Goal: Task Accomplishment & Management: Complete application form

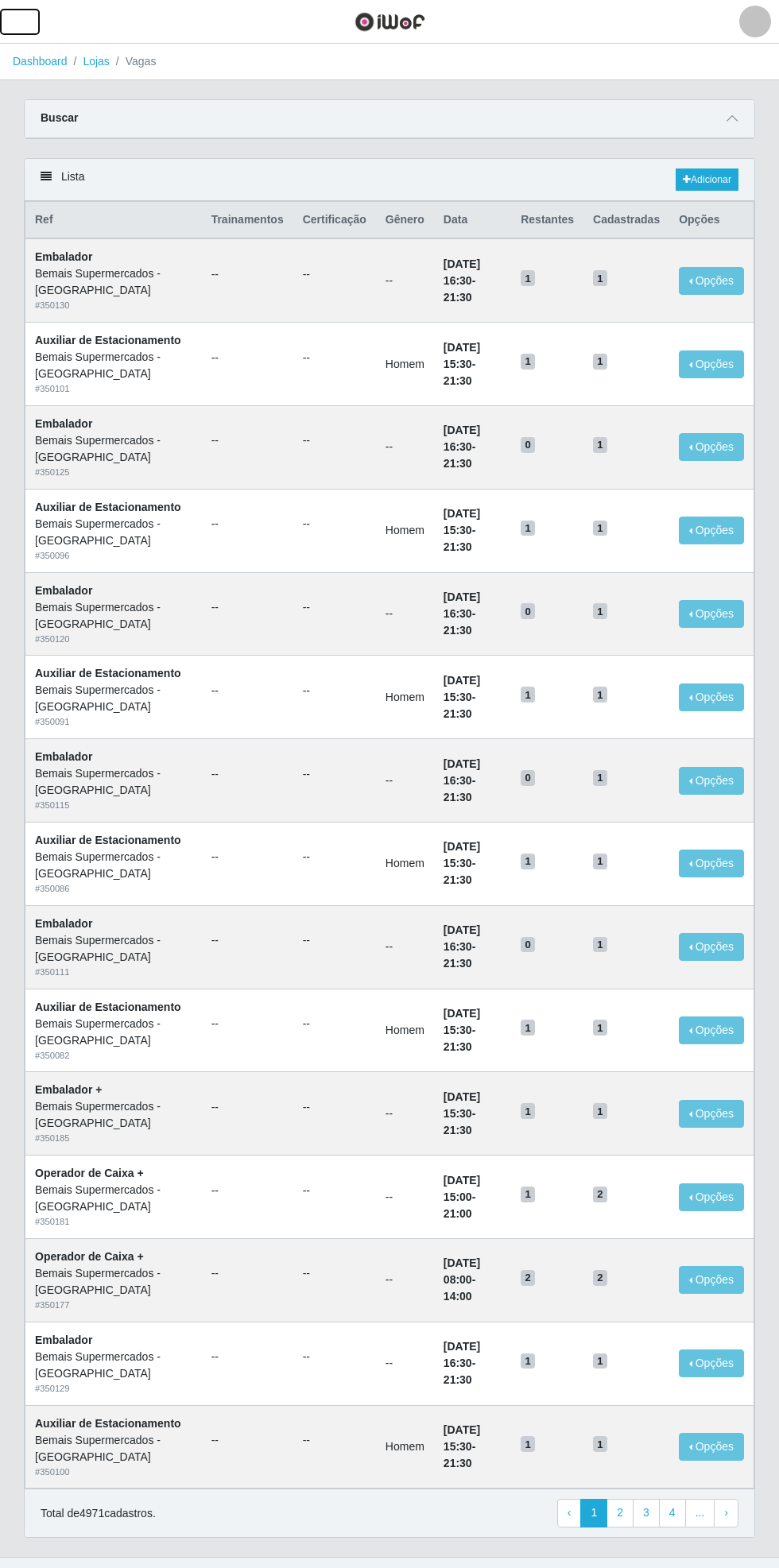
click at [30, 24] on button "button" at bounding box center [19, 22] width 39 height 27
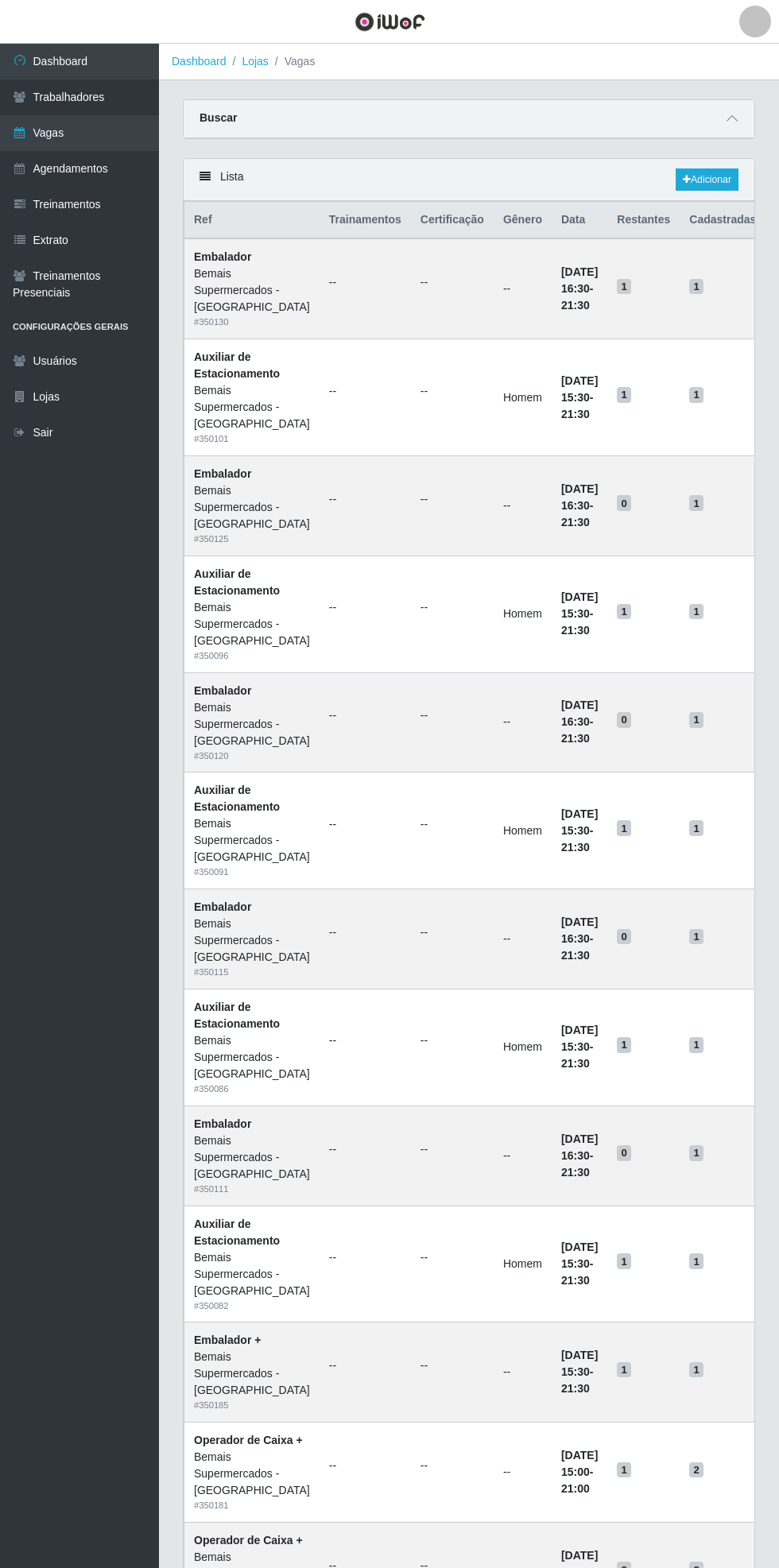
click at [124, 134] on link "Vagas" at bounding box center [80, 133] width 159 height 36
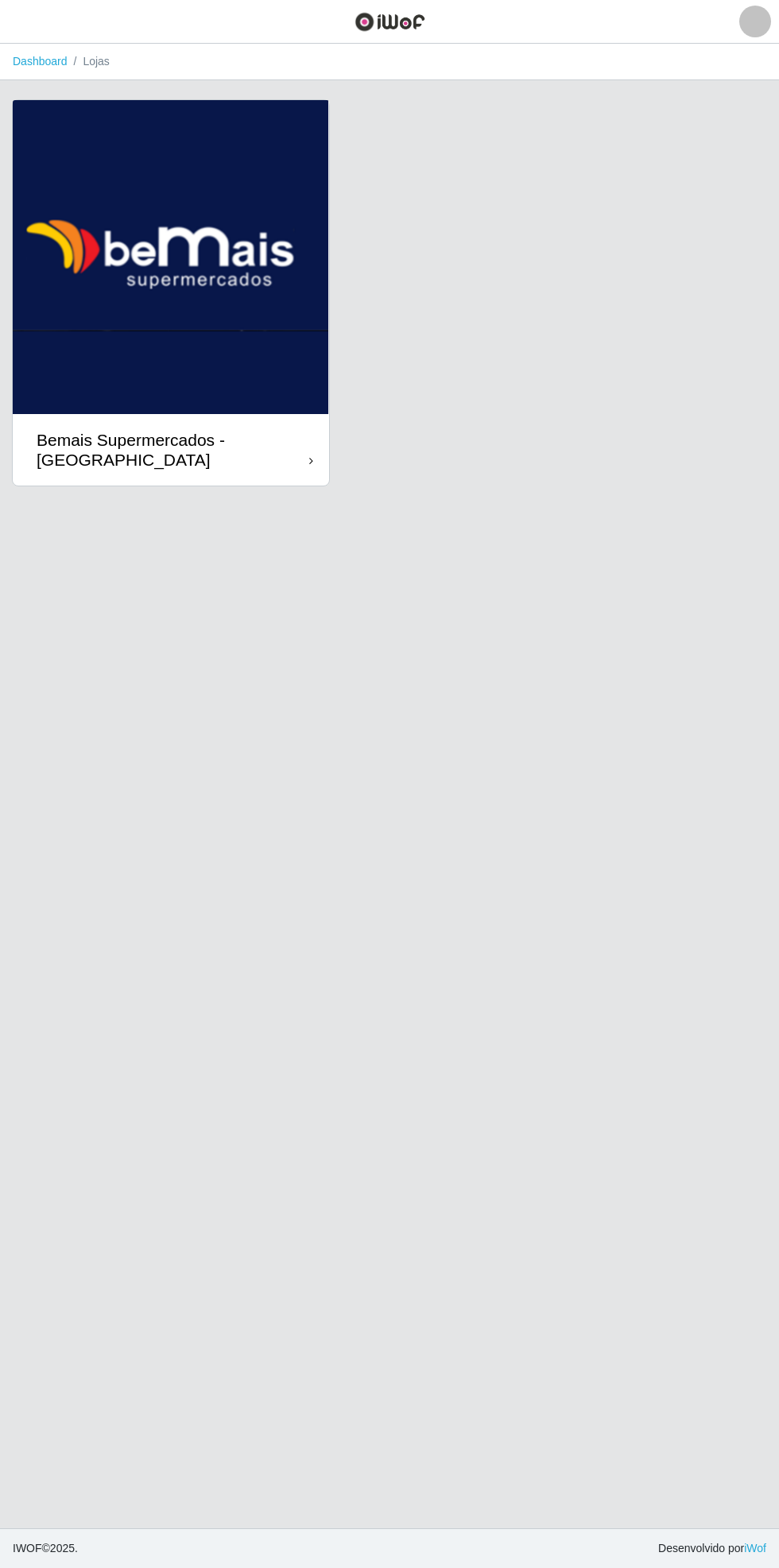
click at [305, 459] on div "Bemais Supermercados - [GEOGRAPHIC_DATA]" at bounding box center [173, 449] width 272 height 39
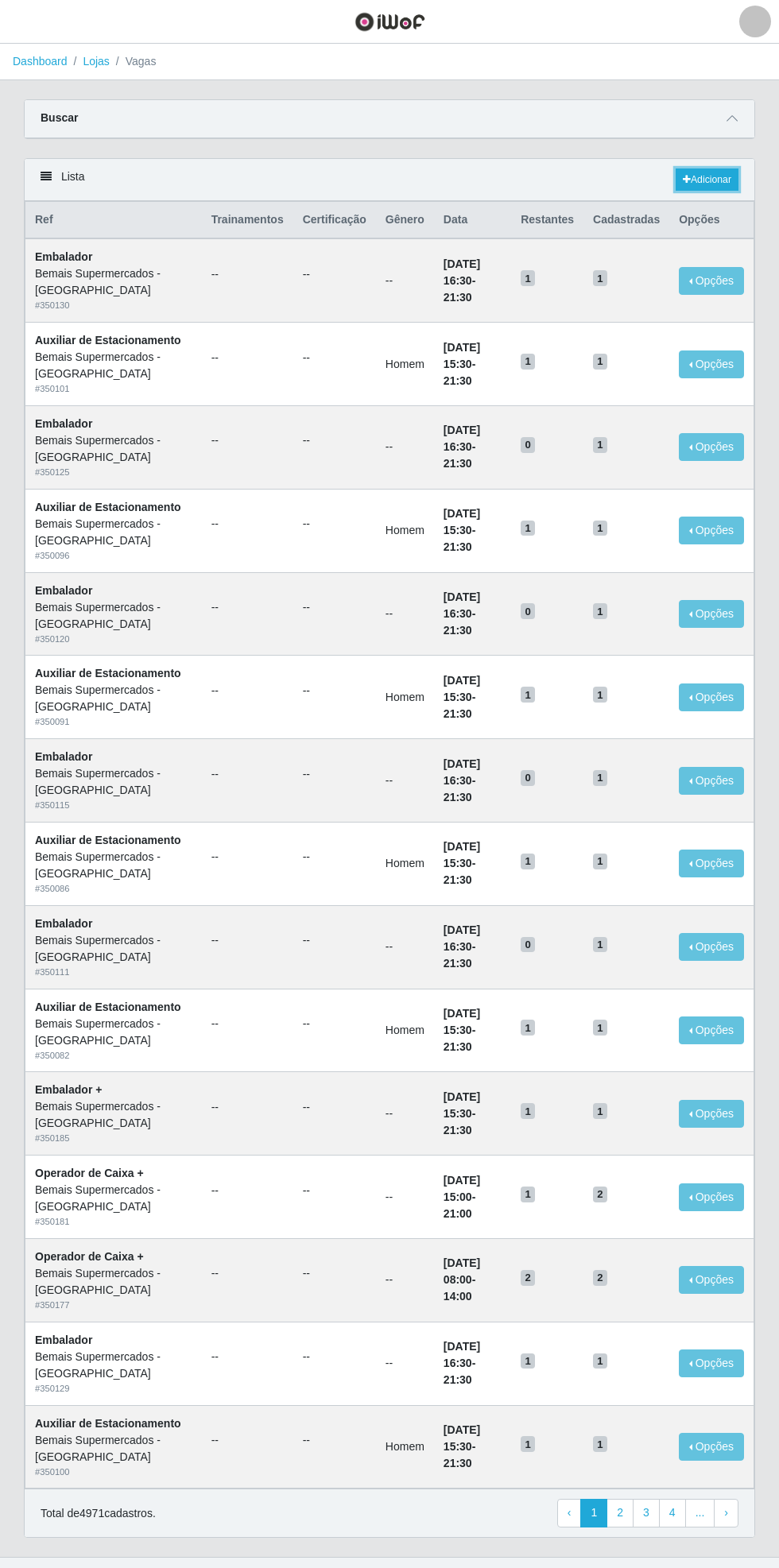
click at [733, 178] on link "Adicionar" at bounding box center [707, 179] width 63 height 22
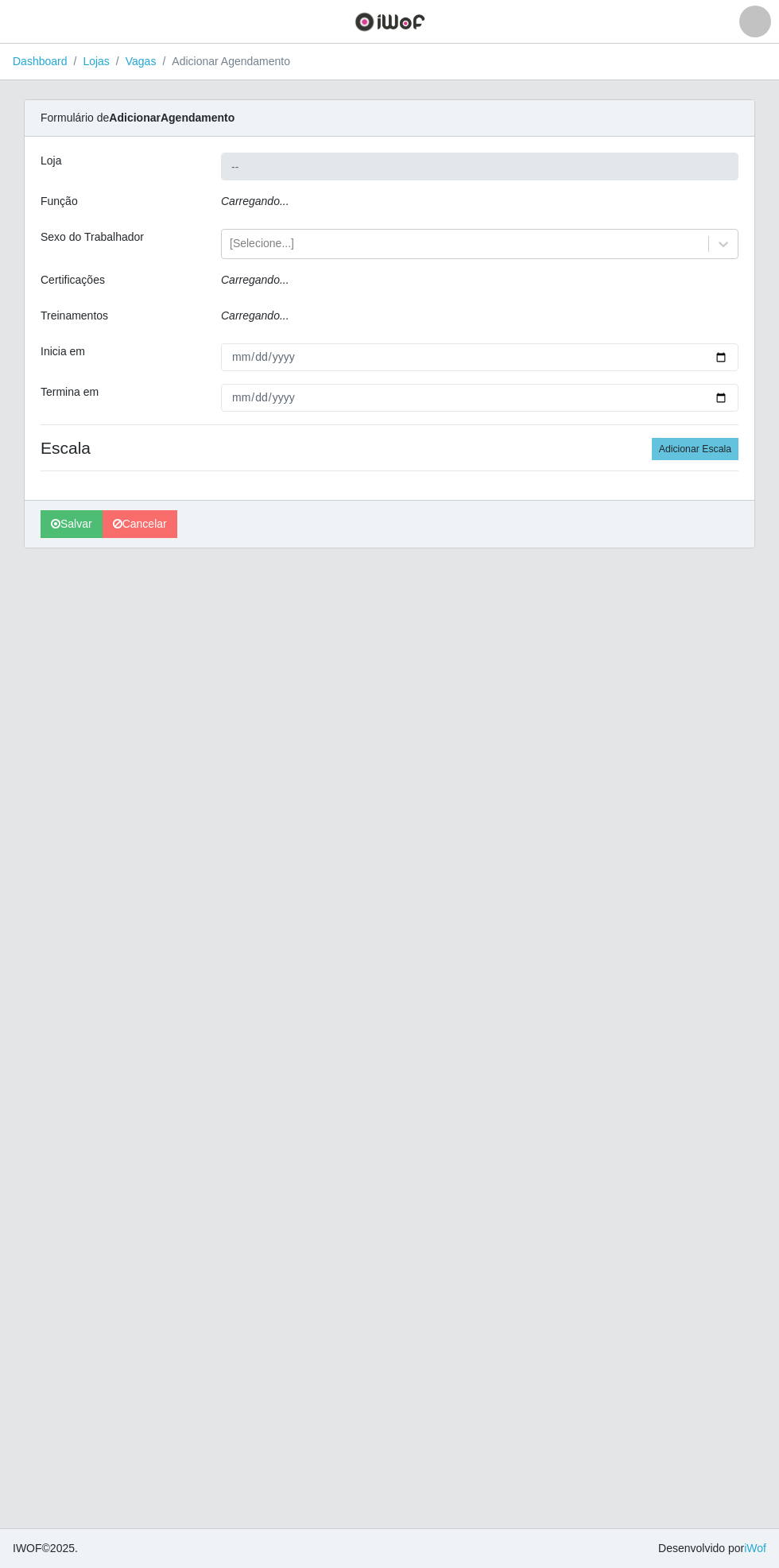
type input "Bemais Supermercados - [GEOGRAPHIC_DATA]"
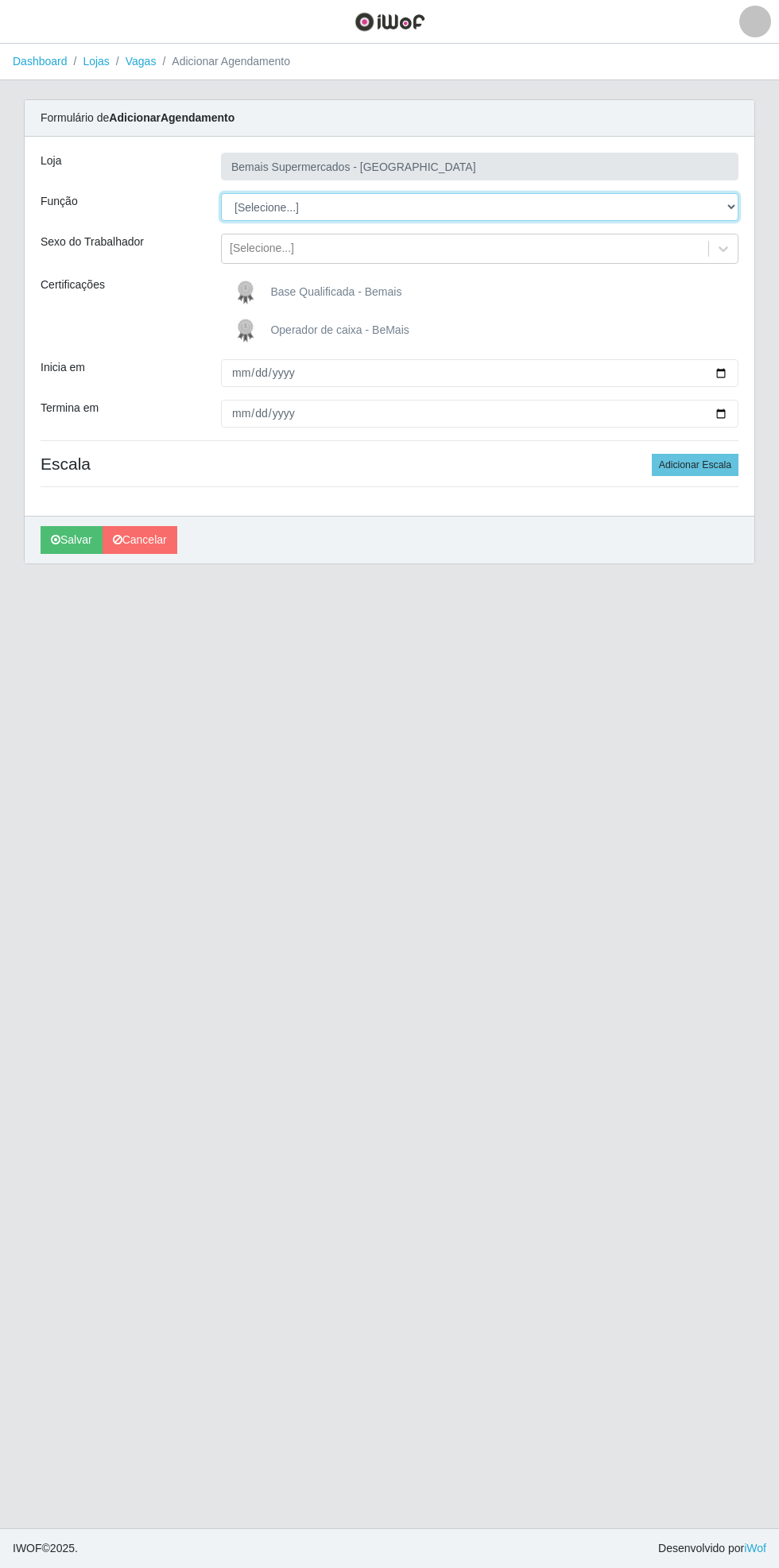
click at [731, 205] on select "[Selecione...] ASG ASG + ASG ++ Auxiliar de Estacionamento Auxiliar de Estacion…" at bounding box center [480, 207] width 518 height 27
select select "72"
click at [221, 193] on select "[Selecione...] ASG ASG + ASG ++ Auxiliar de Estacionamento Auxiliar de Estacion…" at bounding box center [480, 207] width 518 height 27
click at [34, 21] on button "button" at bounding box center [19, 22] width 39 height 27
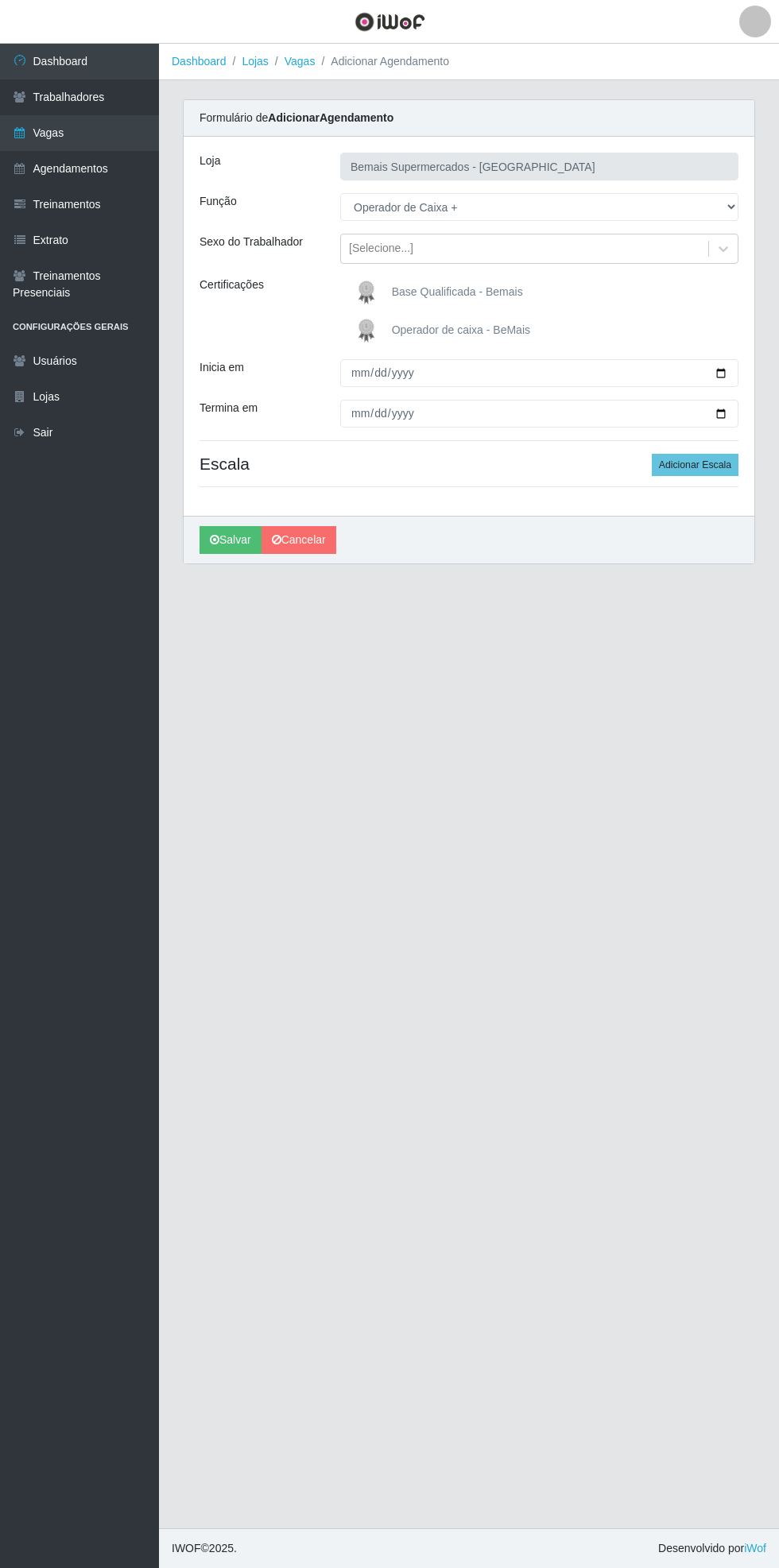
click at [101, 143] on link "Vagas" at bounding box center [80, 133] width 159 height 36
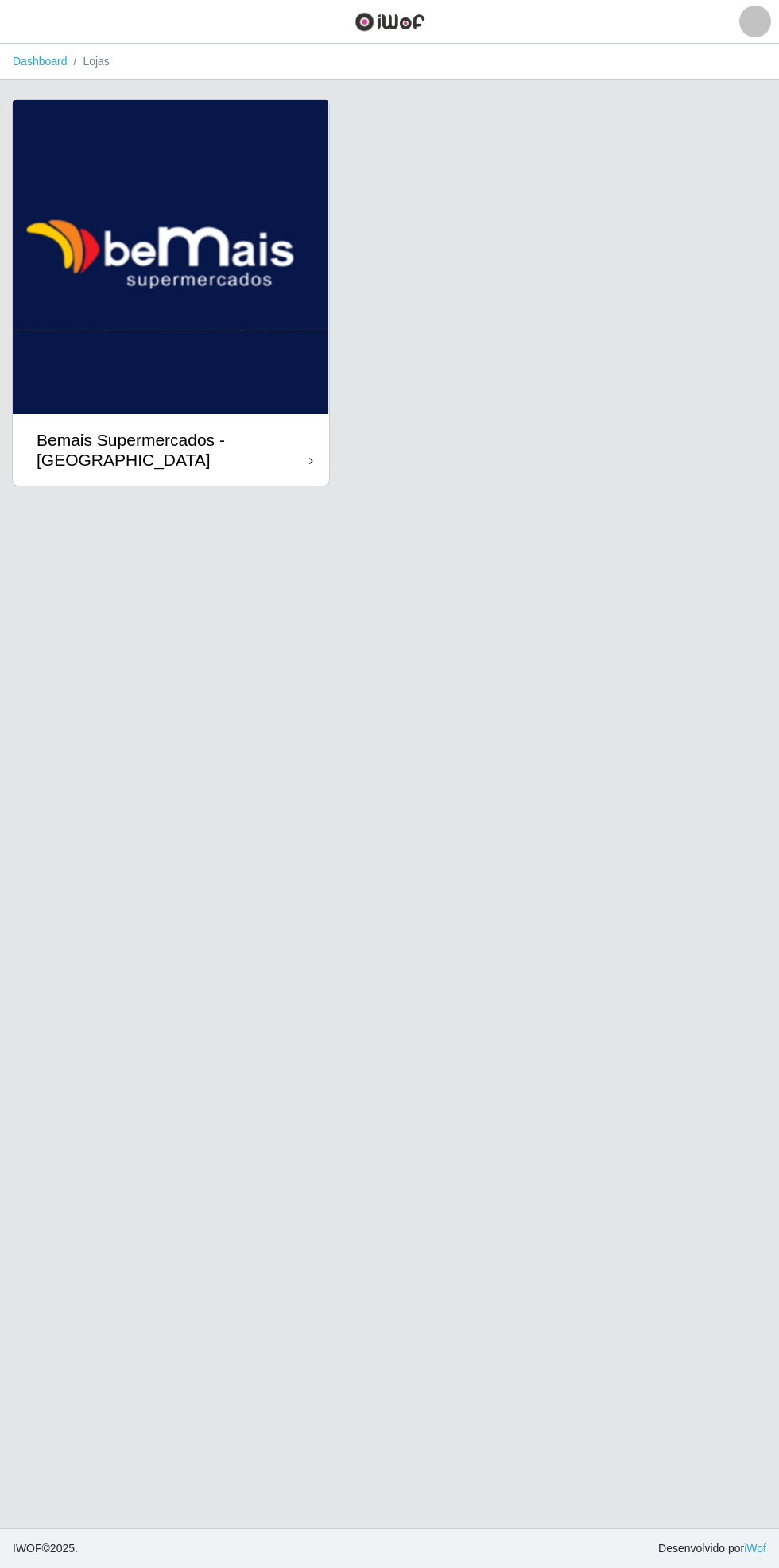
click at [292, 472] on div "Bemais Supermercados - [GEOGRAPHIC_DATA]" at bounding box center [171, 450] width 316 height 71
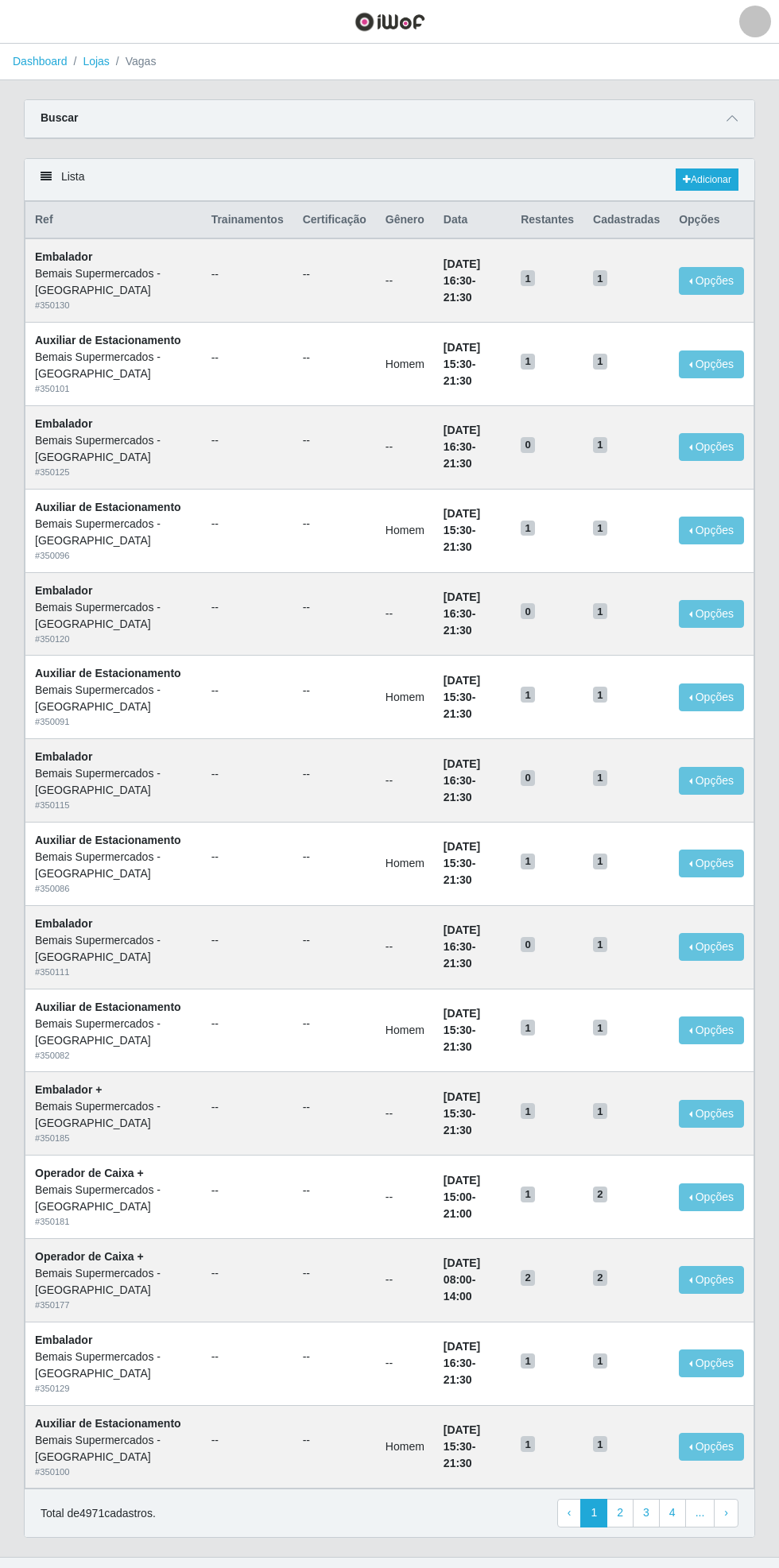
click at [732, 118] on icon at bounding box center [731, 118] width 11 height 11
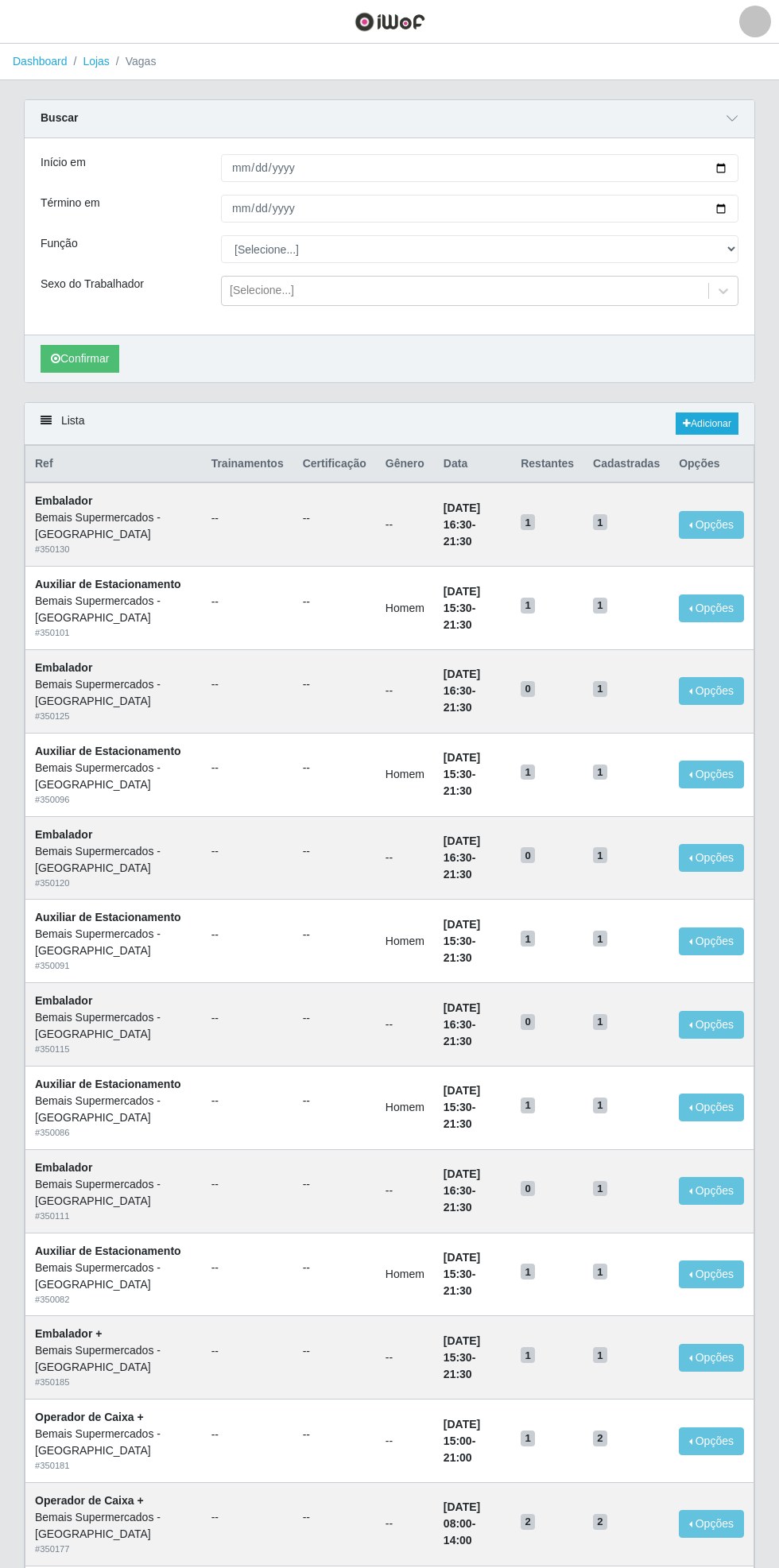
click at [756, 149] on div "Carregando... Buscar Início em Término em Função [Selecione...] ASG ASG + ASG +…" at bounding box center [390, 251] width 755 height 303
click at [733, 167] on input "Início em" at bounding box center [480, 168] width 518 height 27
type input "[DATE]"
click at [732, 208] on input "Término em" at bounding box center [480, 208] width 518 height 27
type input "[DATE]"
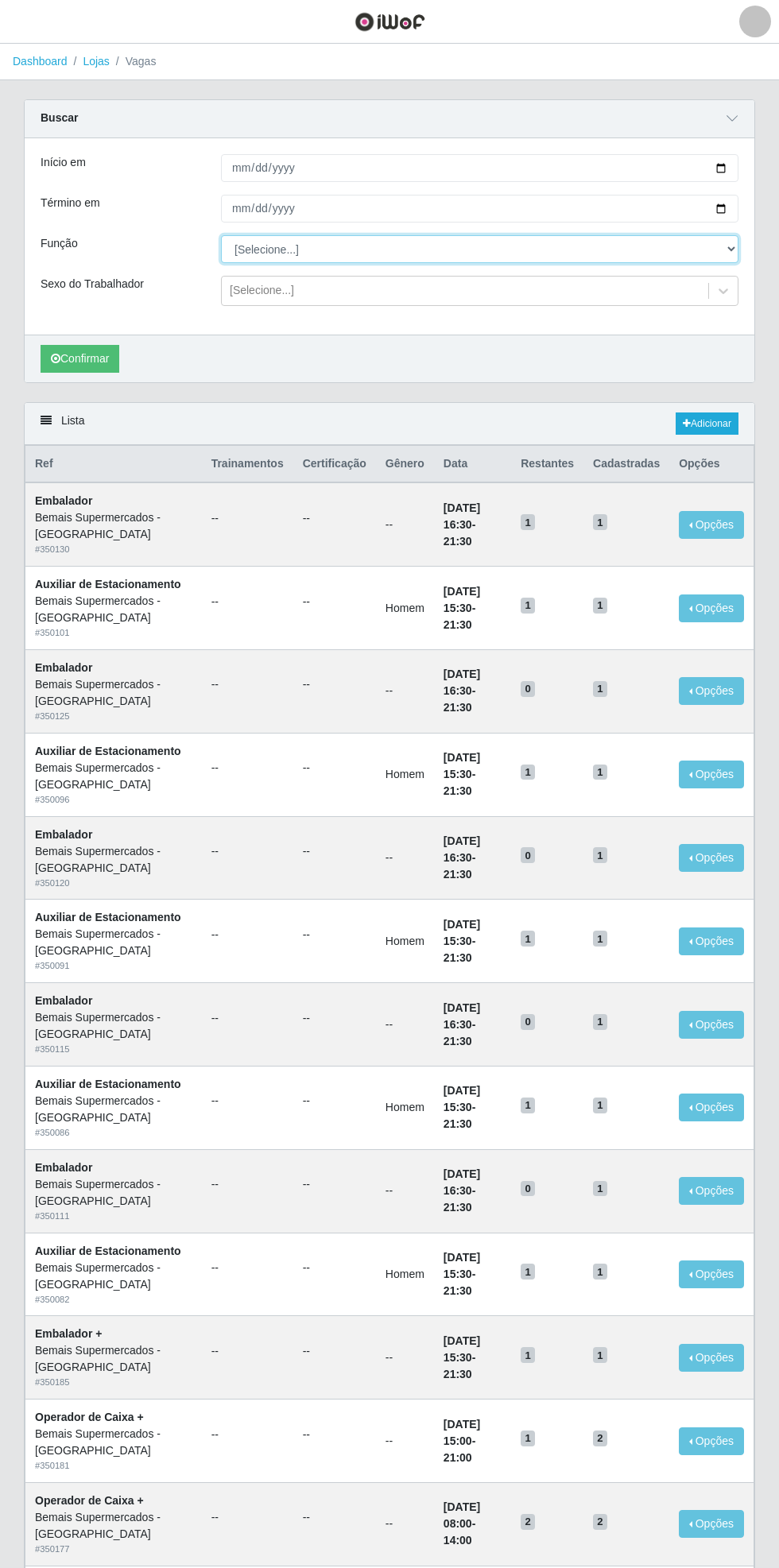
click at [734, 248] on select "[Selecione...] ASG ASG + ASG ++ Auxiliar de Estacionamento Auxiliar de Estacion…" at bounding box center [480, 249] width 518 height 27
select select "72"
click at [221, 235] on select "[Selecione...] ASG ASG + ASG ++ Auxiliar de Estacionamento Auxiliar de Estacion…" at bounding box center [480, 249] width 518 height 27
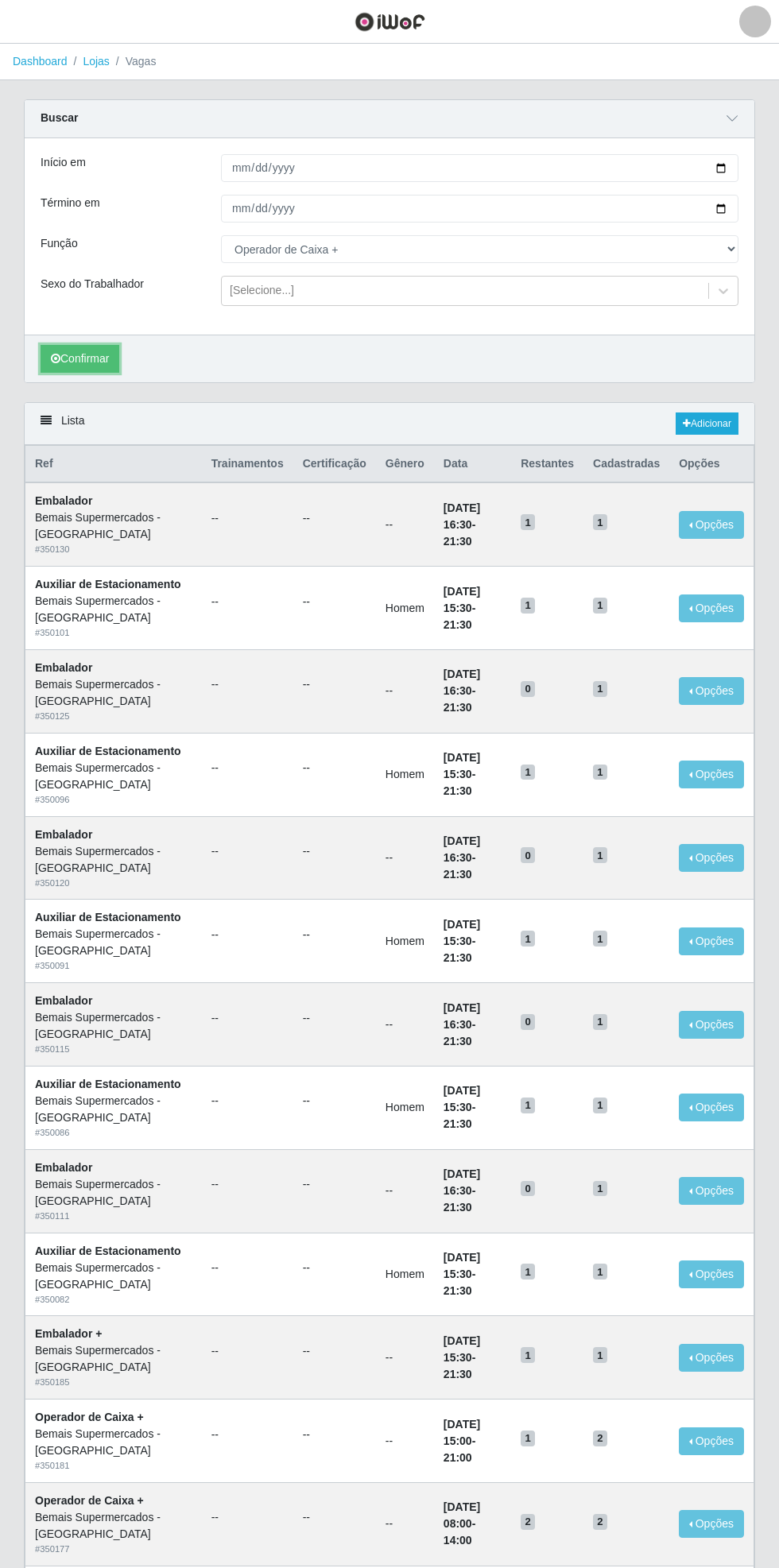
click at [88, 360] on button "Confirmar" at bounding box center [80, 358] width 79 height 27
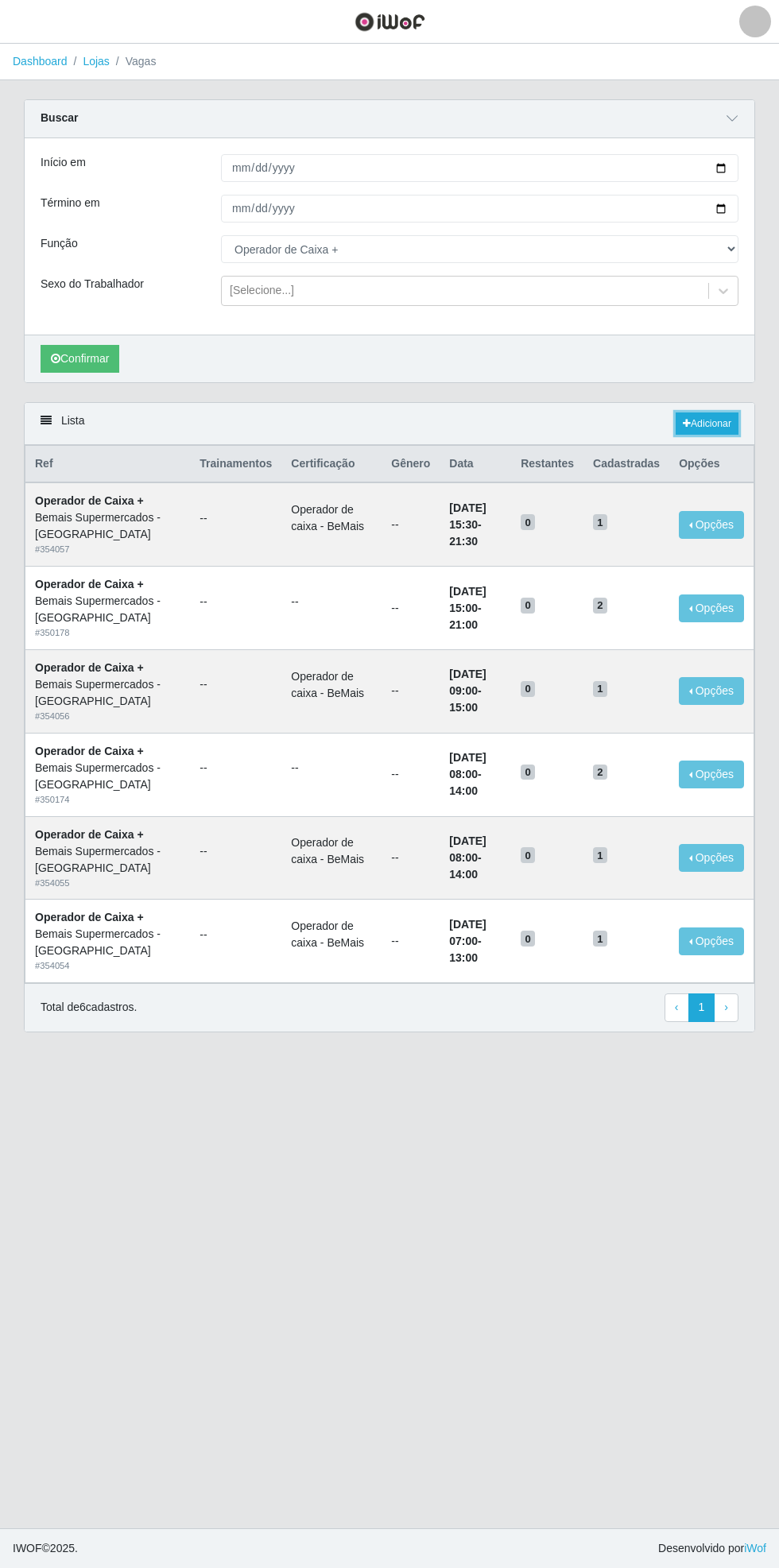
click at [726, 428] on link "Adicionar" at bounding box center [707, 423] width 63 height 22
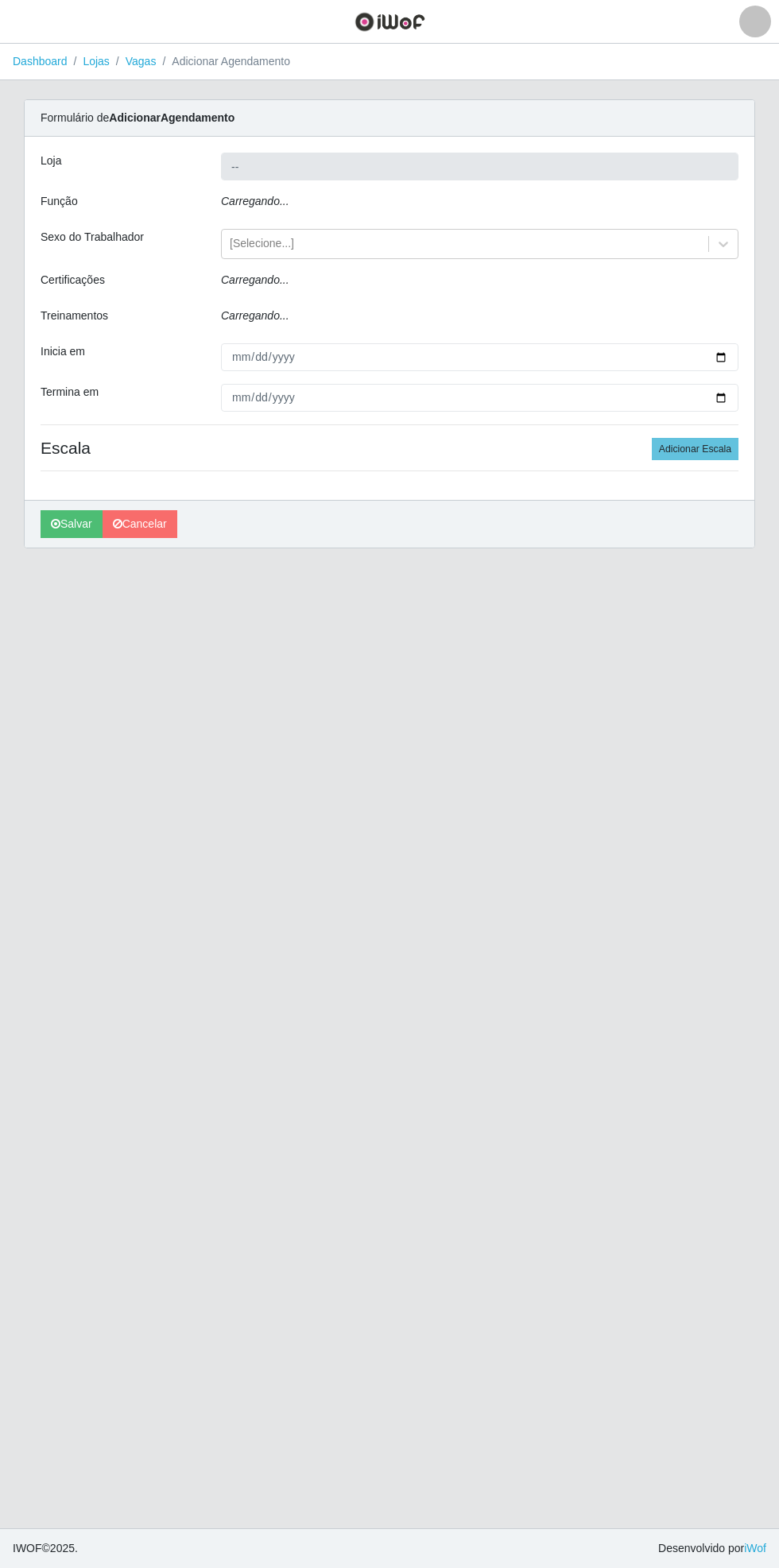
type input "Bemais Supermercados - [GEOGRAPHIC_DATA]"
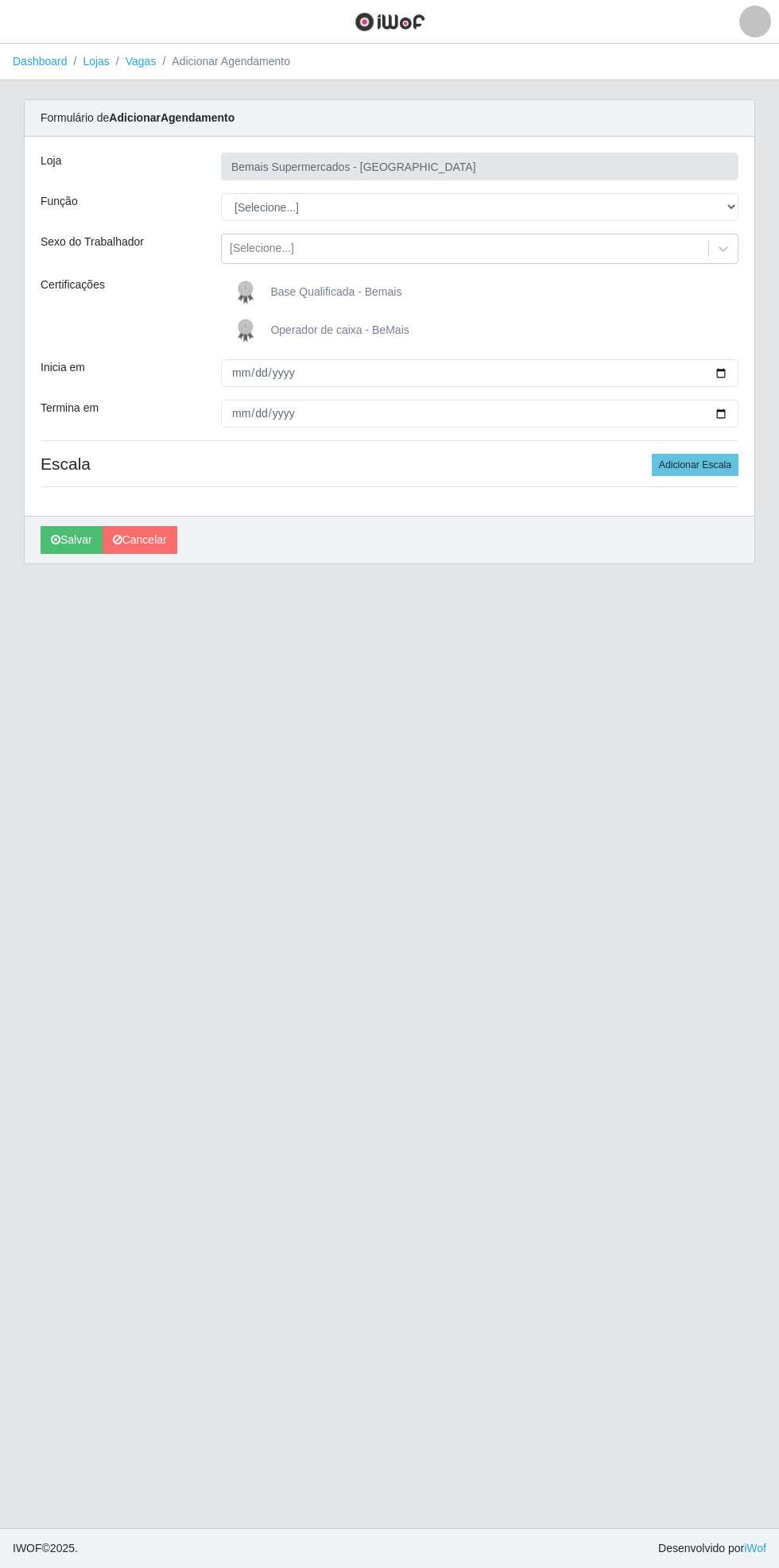
click at [717, 490] on div "Loja Bemais Supermercados - [GEOGRAPHIC_DATA] Função [Selecione...] ASG ASG + A…" at bounding box center [390, 325] width 730 height 379
click at [738, 204] on select "[Selecione...] ASG ASG + ASG ++ Auxiliar de Estacionamento Auxiliar de Estacion…" at bounding box center [480, 207] width 518 height 27
select select "72"
click at [221, 193] on select "[Selecione...] ASG ASG + ASG ++ Auxiliar de Estacionamento Auxiliar de Estacion…" at bounding box center [480, 207] width 518 height 27
click at [287, 332] on span "Operador de caixa - BeMais" at bounding box center [339, 330] width 138 height 13
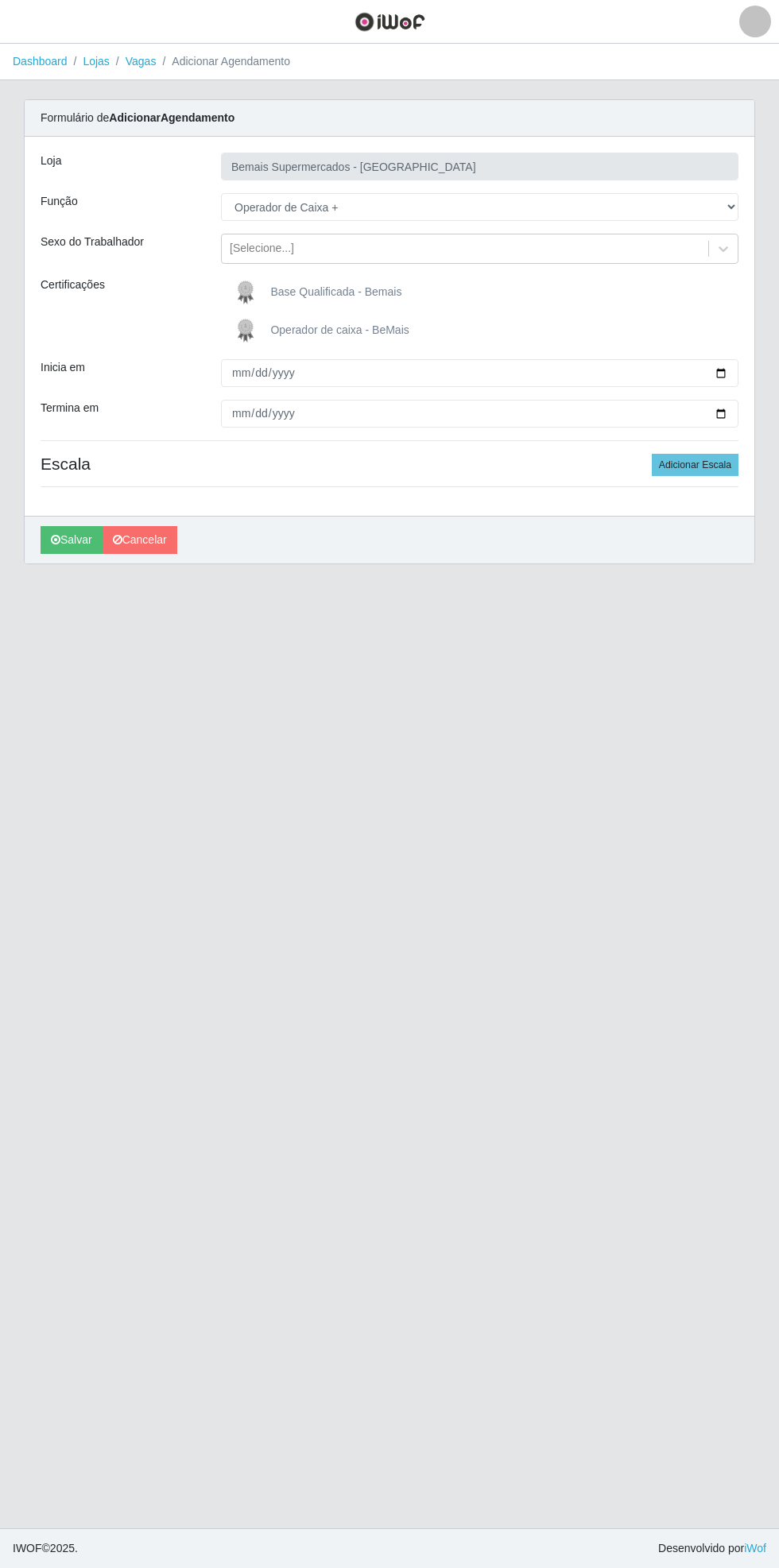
click at [0, 0] on input "Operador de caixa - BeMais" at bounding box center [0, 0] width 0 height 0
click at [738, 365] on input "Inicia em" at bounding box center [480, 373] width 518 height 27
type input "[DATE]"
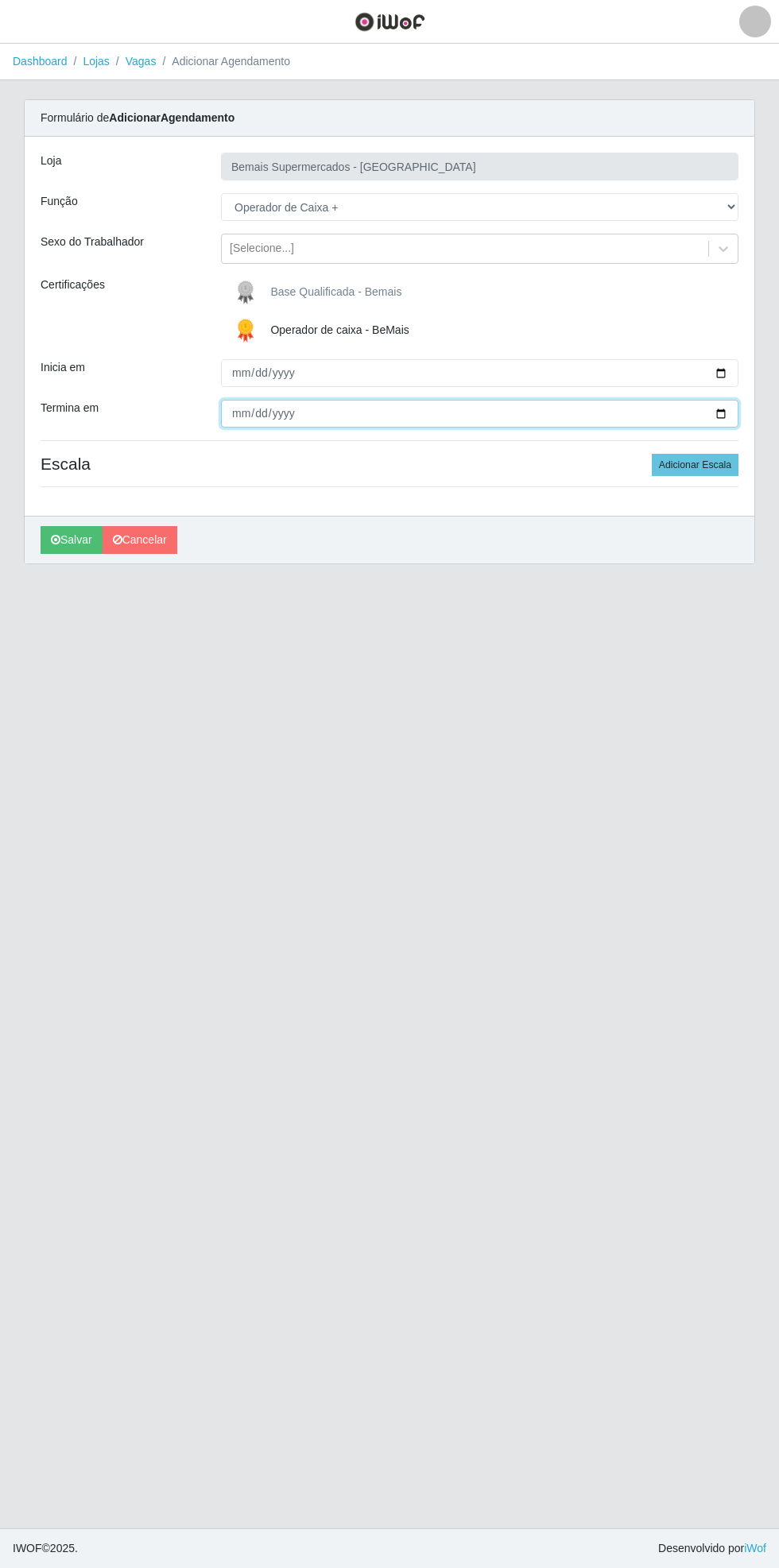
click at [732, 413] on input "Termina em" at bounding box center [480, 413] width 518 height 27
type input "[DATE]"
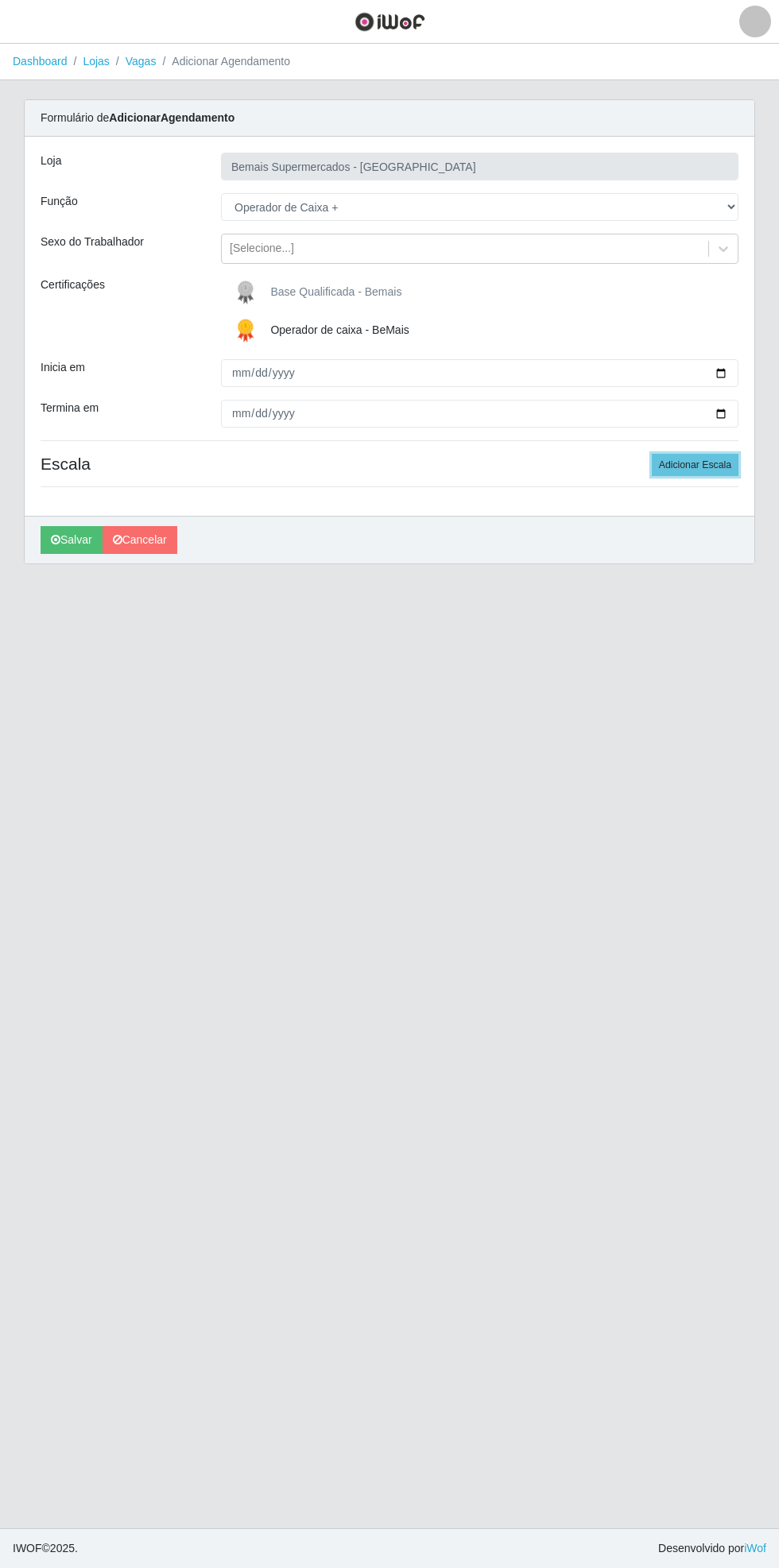
click at [718, 468] on button "Adicionar Escala" at bounding box center [695, 464] width 87 height 22
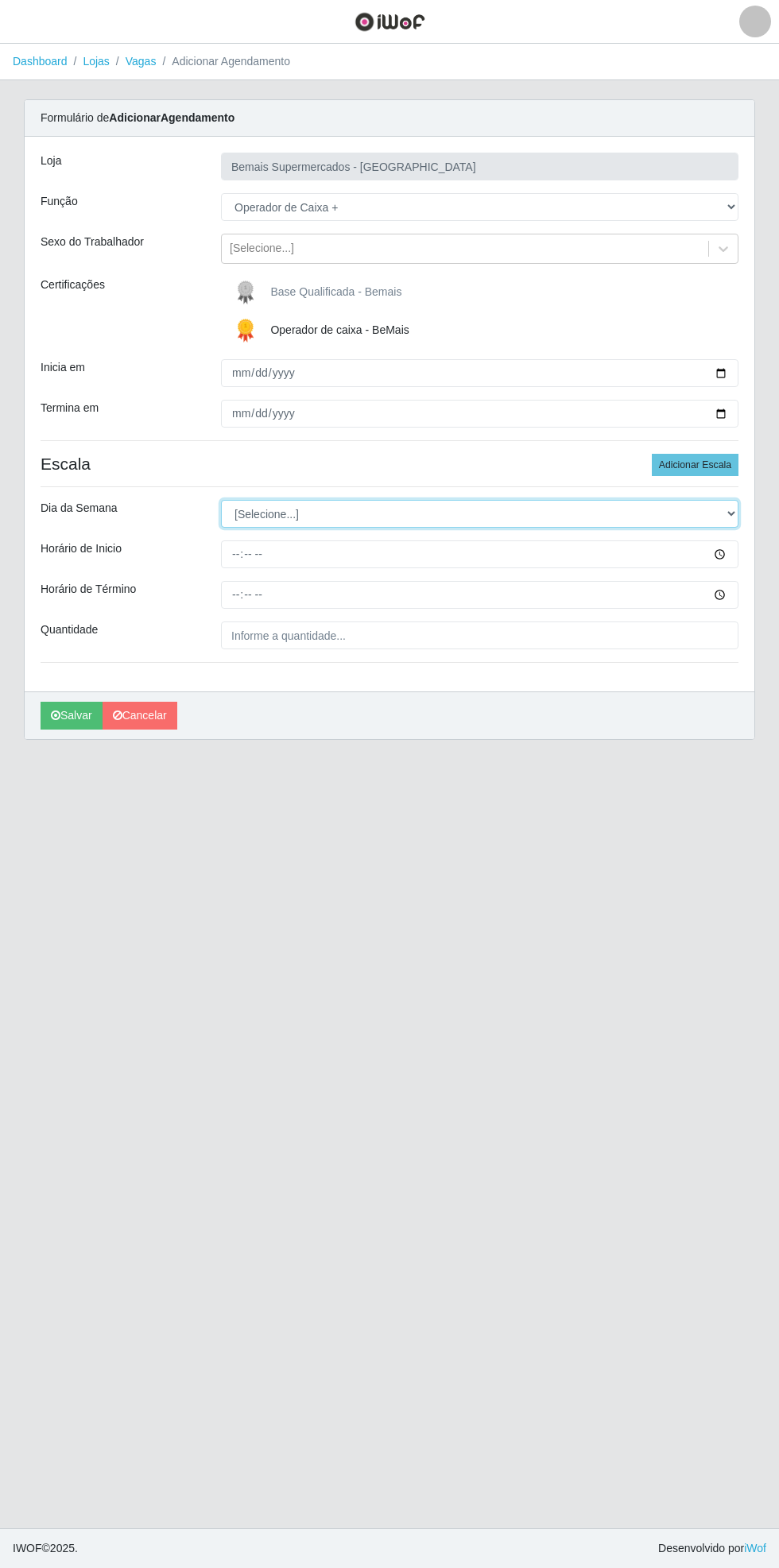
click at [730, 510] on select "[Selecione...] Segunda Terça Quarta Quinta Sexta Sábado Domingo" at bounding box center [480, 514] width 518 height 27
select select "0"
click at [221, 500] on select "[Selecione...] Segunda Terça Quarta Quinta Sexta Sábado Domingo" at bounding box center [480, 514] width 518 height 27
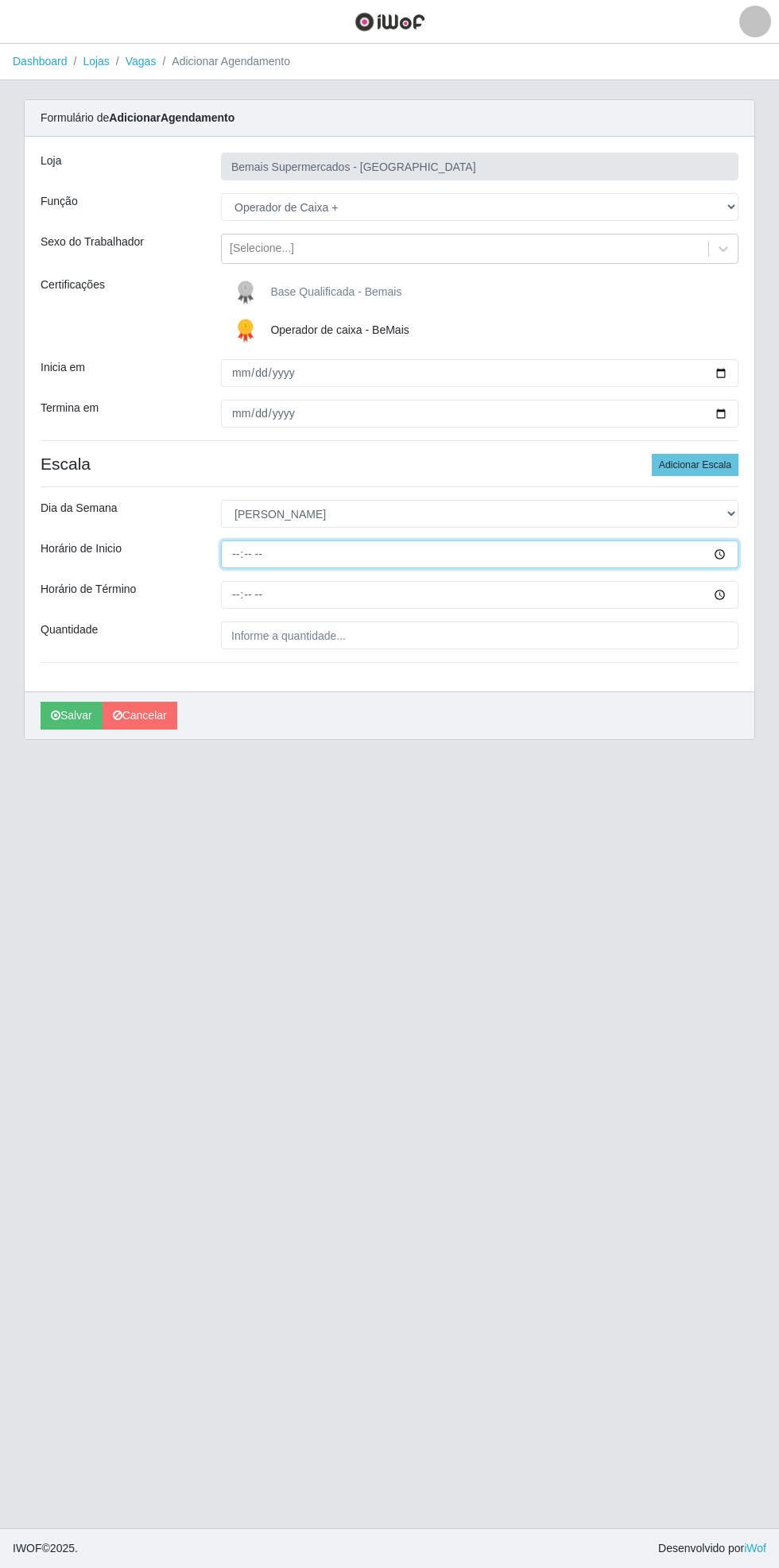
click at [732, 553] on input "Horário de Inicio" at bounding box center [480, 554] width 518 height 27
type input "09:00"
click at [738, 603] on input "Horário de Término" at bounding box center [480, 594] width 518 height 27
type input "15:00"
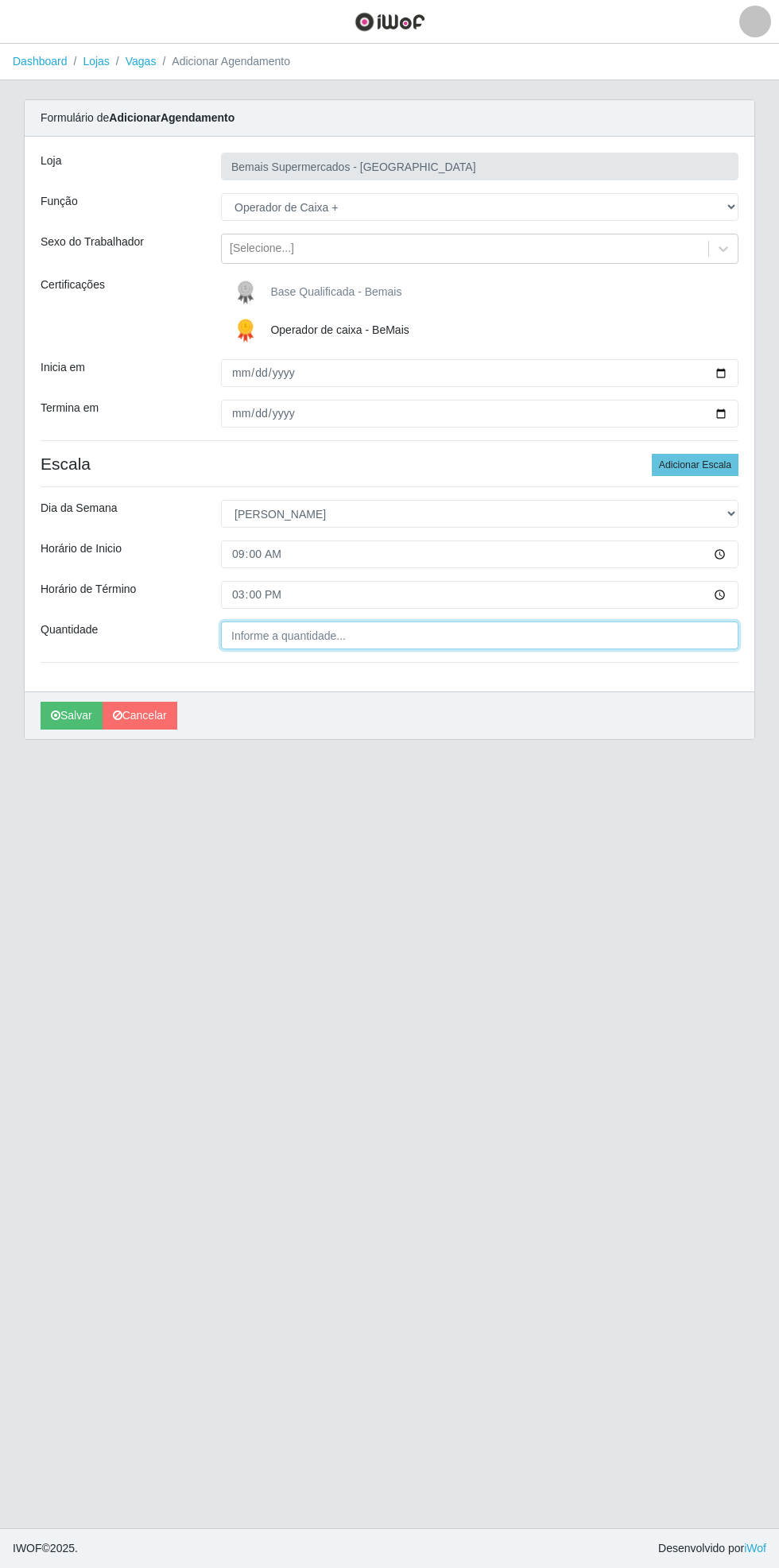
click at [319, 637] on input "Quantidade" at bounding box center [480, 635] width 518 height 27
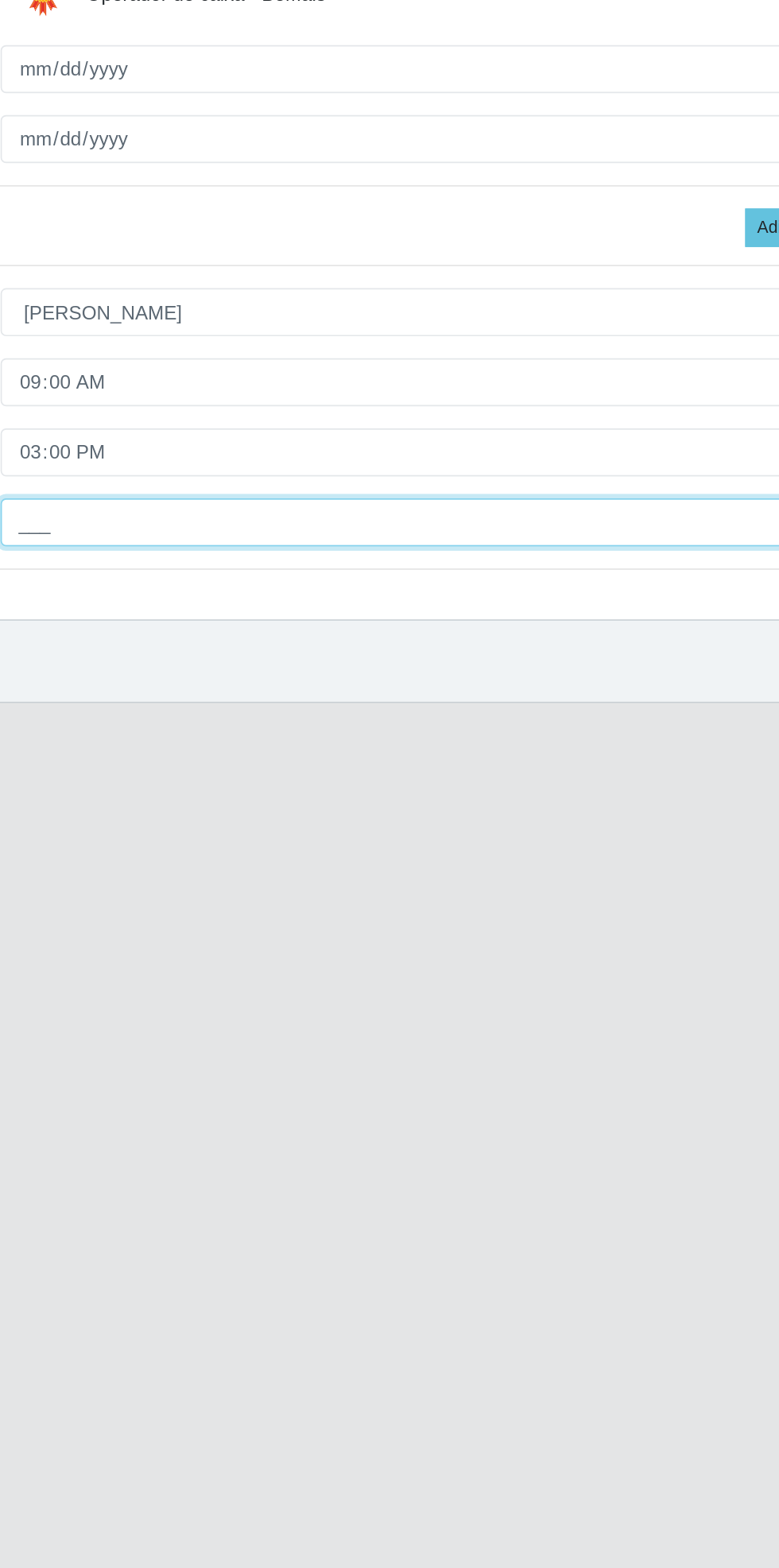
type input "1__"
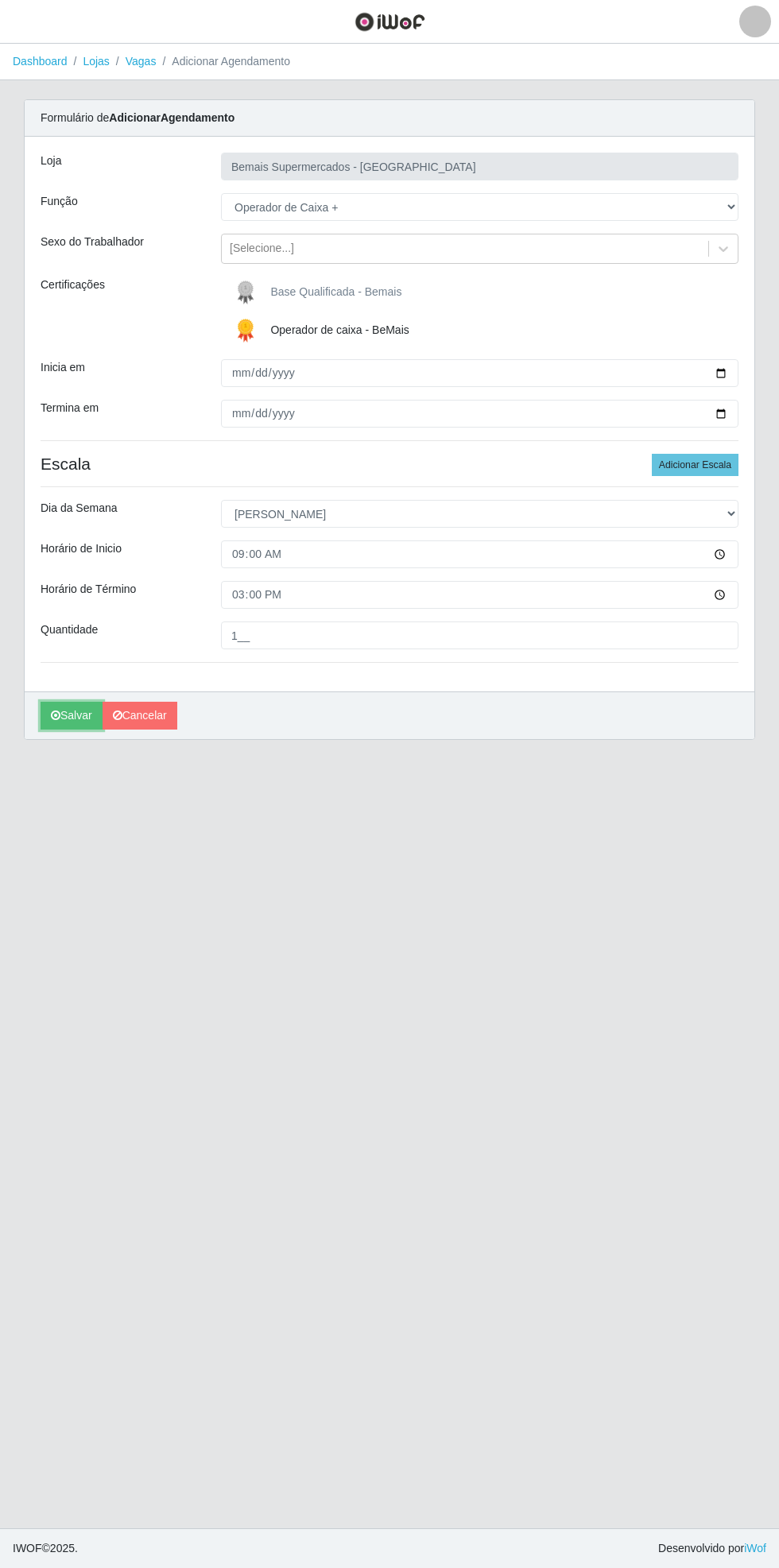
click at [48, 714] on button "Salvar" at bounding box center [71, 715] width 62 height 27
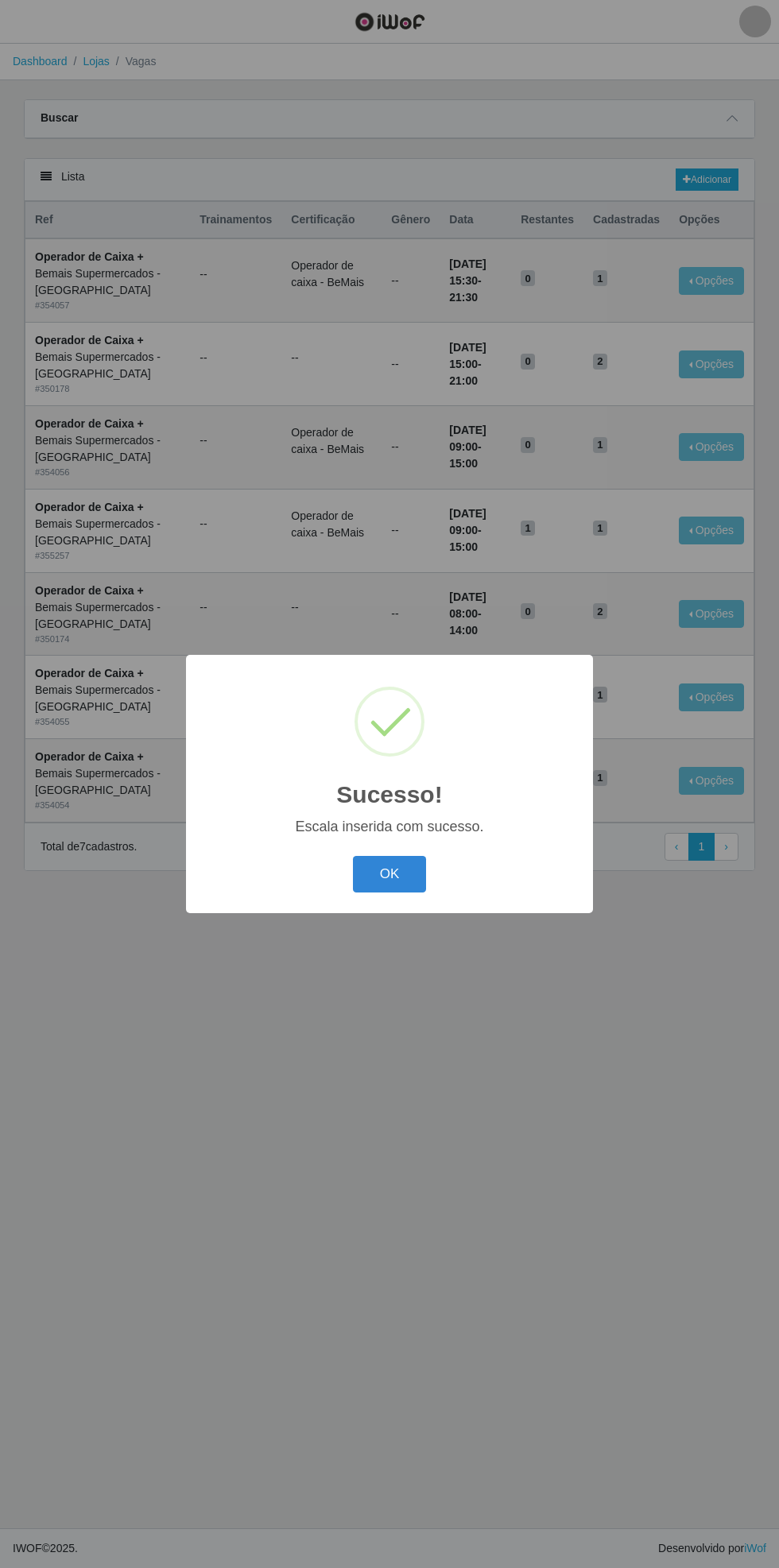
click at [397, 880] on button "OK" at bounding box center [390, 874] width 74 height 37
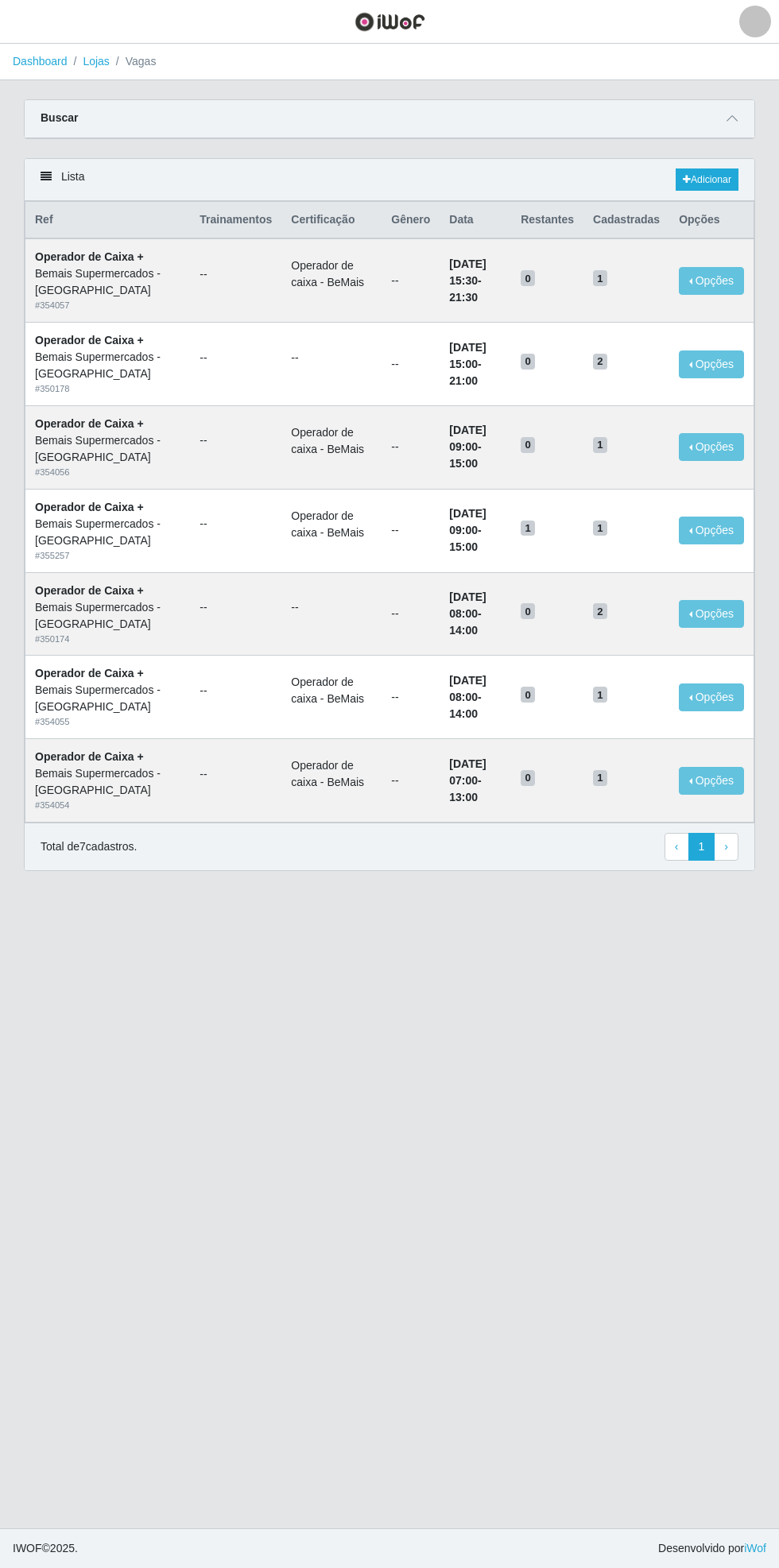
click at [736, 113] on icon at bounding box center [731, 118] width 11 height 11
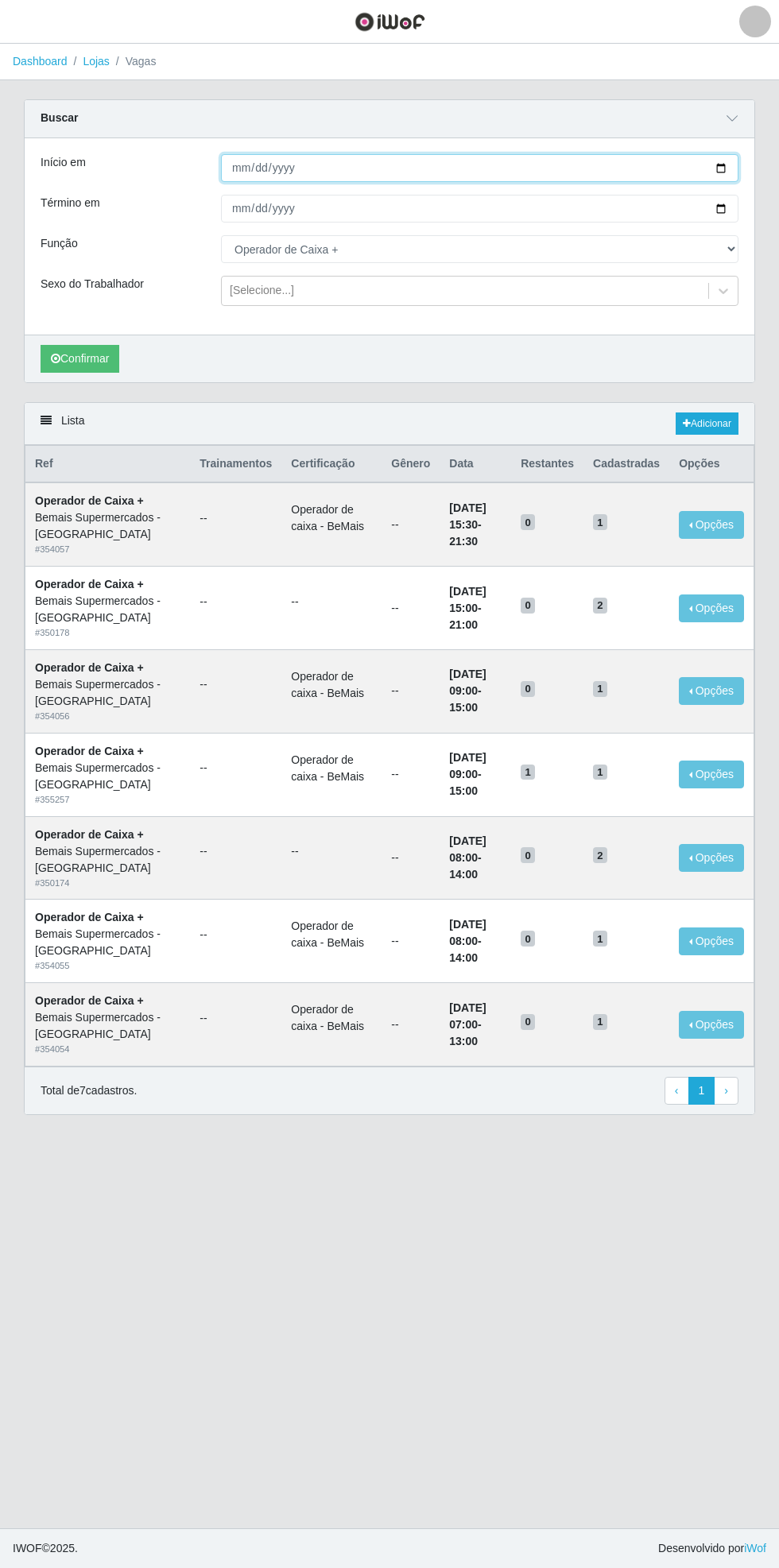
click at [732, 167] on input "[DATE]" at bounding box center [480, 168] width 518 height 27
type input "[DATE]"
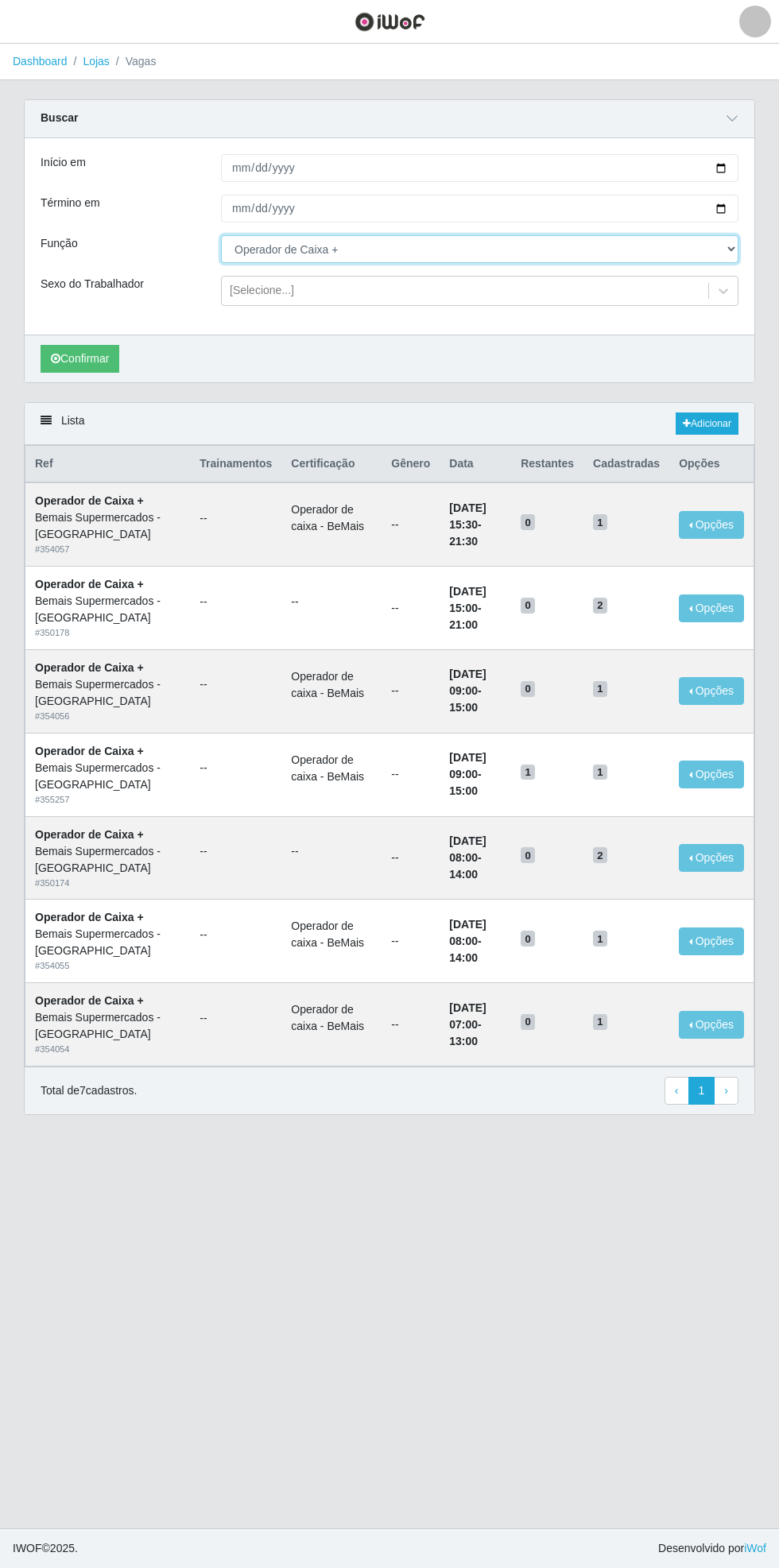
click at [735, 251] on select "[Selecione...] ASG ASG + ASG ++ Auxiliar de Estacionamento Auxiliar de Estacion…" at bounding box center [480, 249] width 518 height 27
click at [221, 235] on select "[Selecione...] ASG ASG + ASG ++ Auxiliar de Estacionamento Auxiliar de Estacion…" at bounding box center [480, 249] width 518 height 27
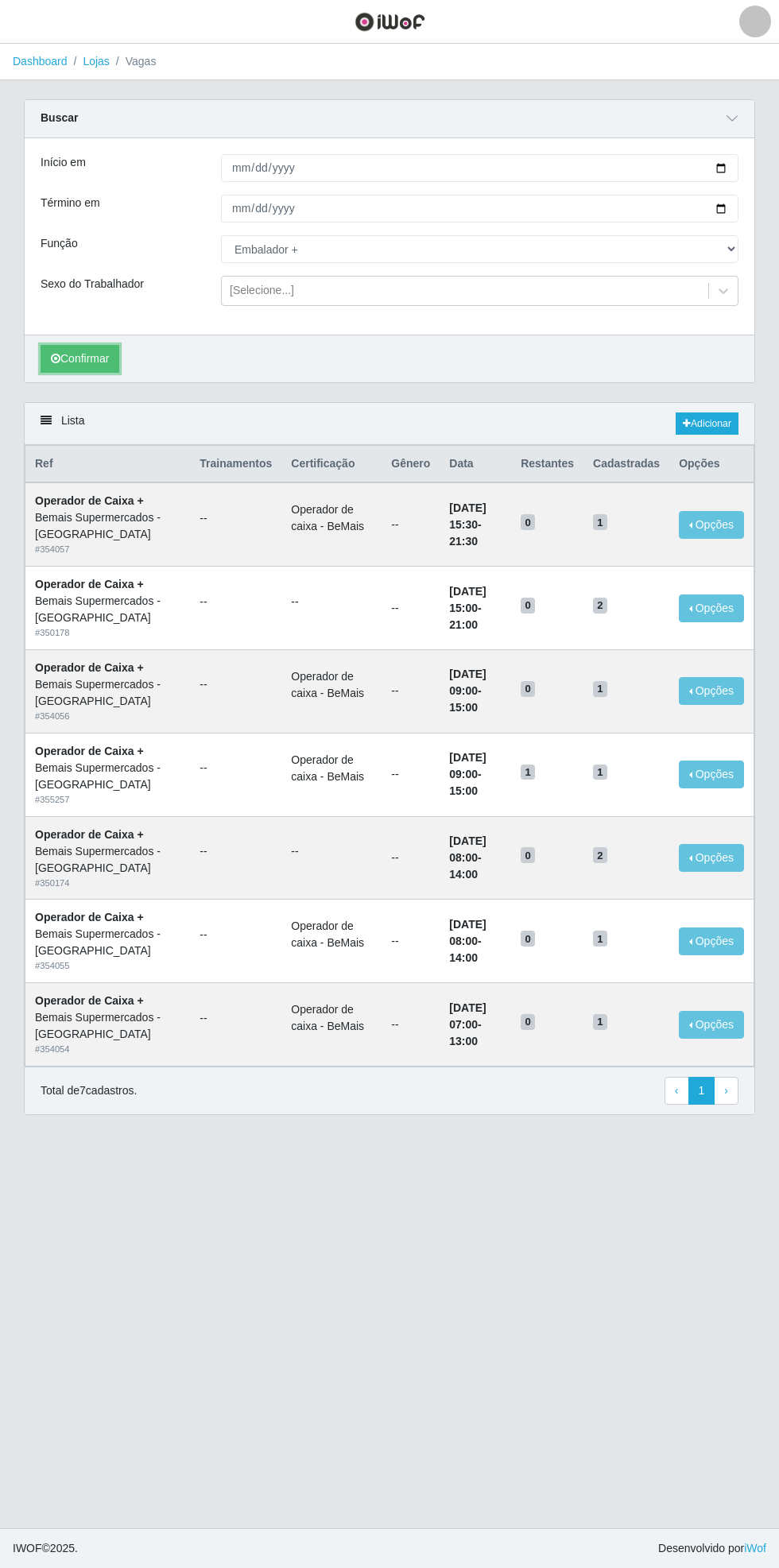
click at [98, 359] on button "Confirmar" at bounding box center [80, 358] width 79 height 27
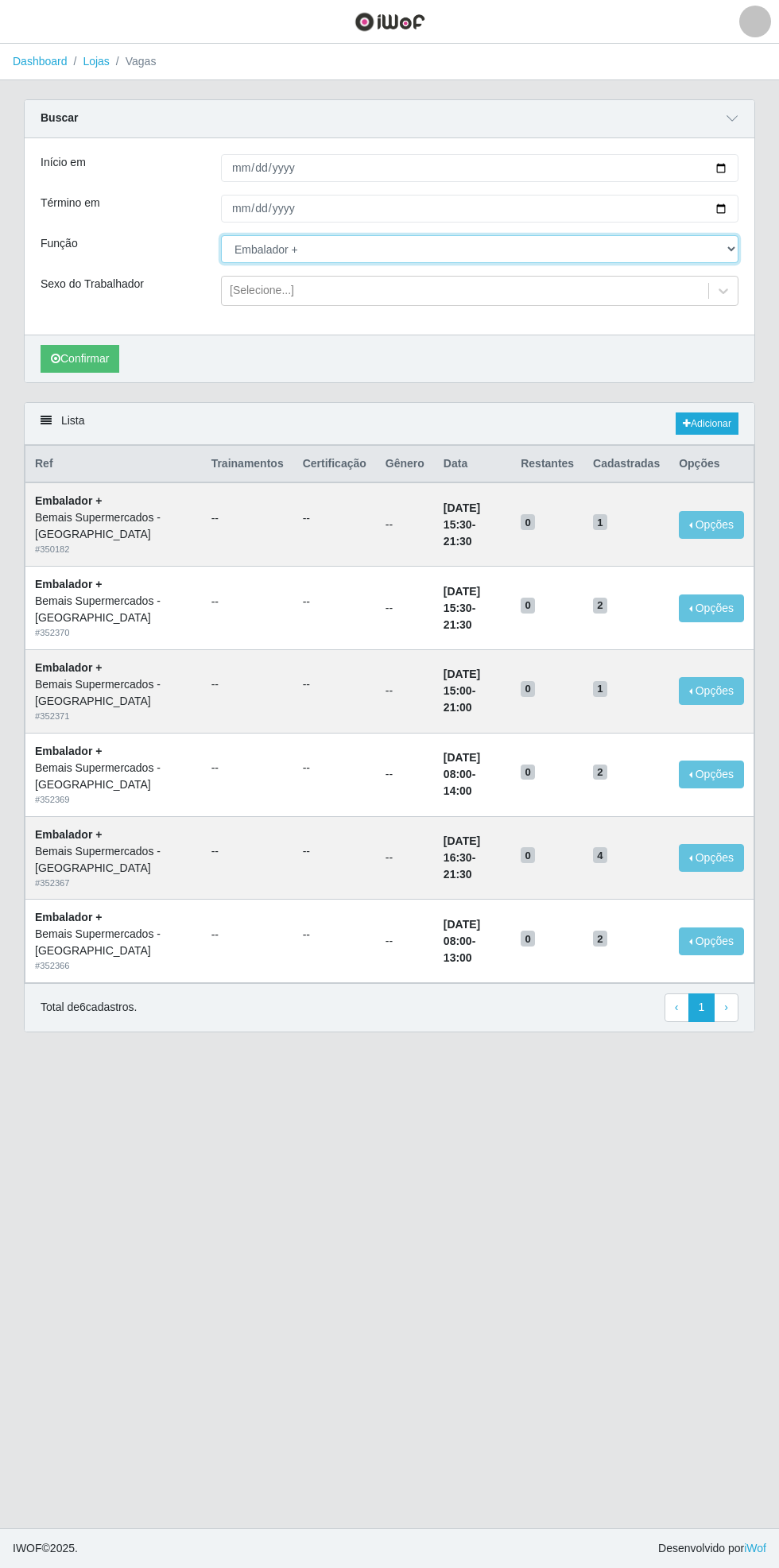
click at [732, 243] on select "[Selecione...] ASG ASG + ASG ++ Auxiliar de Estacionamento Auxiliar de Estacion…" at bounding box center [480, 249] width 518 height 27
select select "104"
click at [221, 235] on select "[Selecione...] ASG ASG + ASG ++ Auxiliar de Estacionamento Auxiliar de Estacion…" at bounding box center [480, 249] width 518 height 27
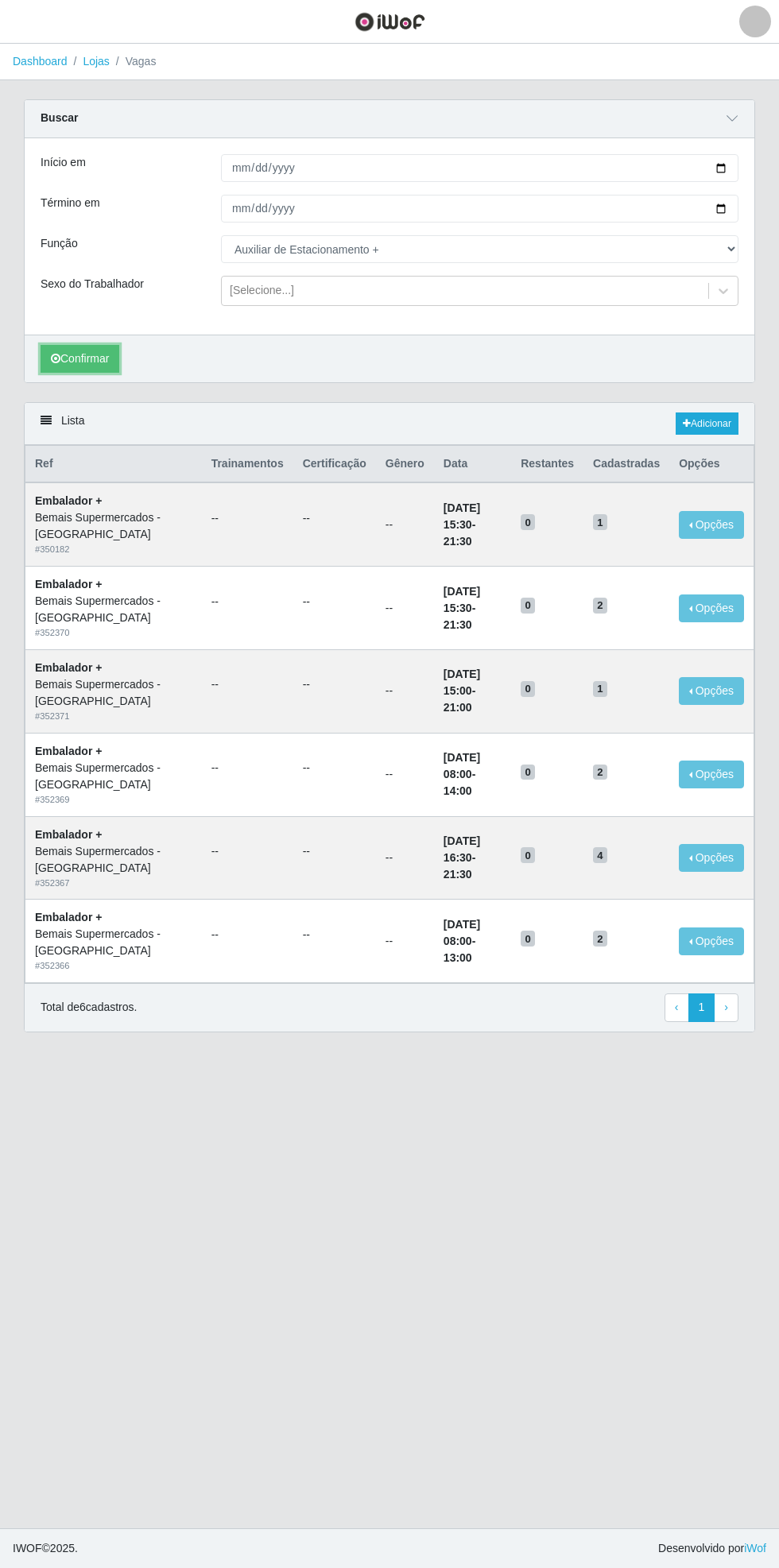
click at [76, 357] on button "Confirmar" at bounding box center [80, 358] width 79 height 27
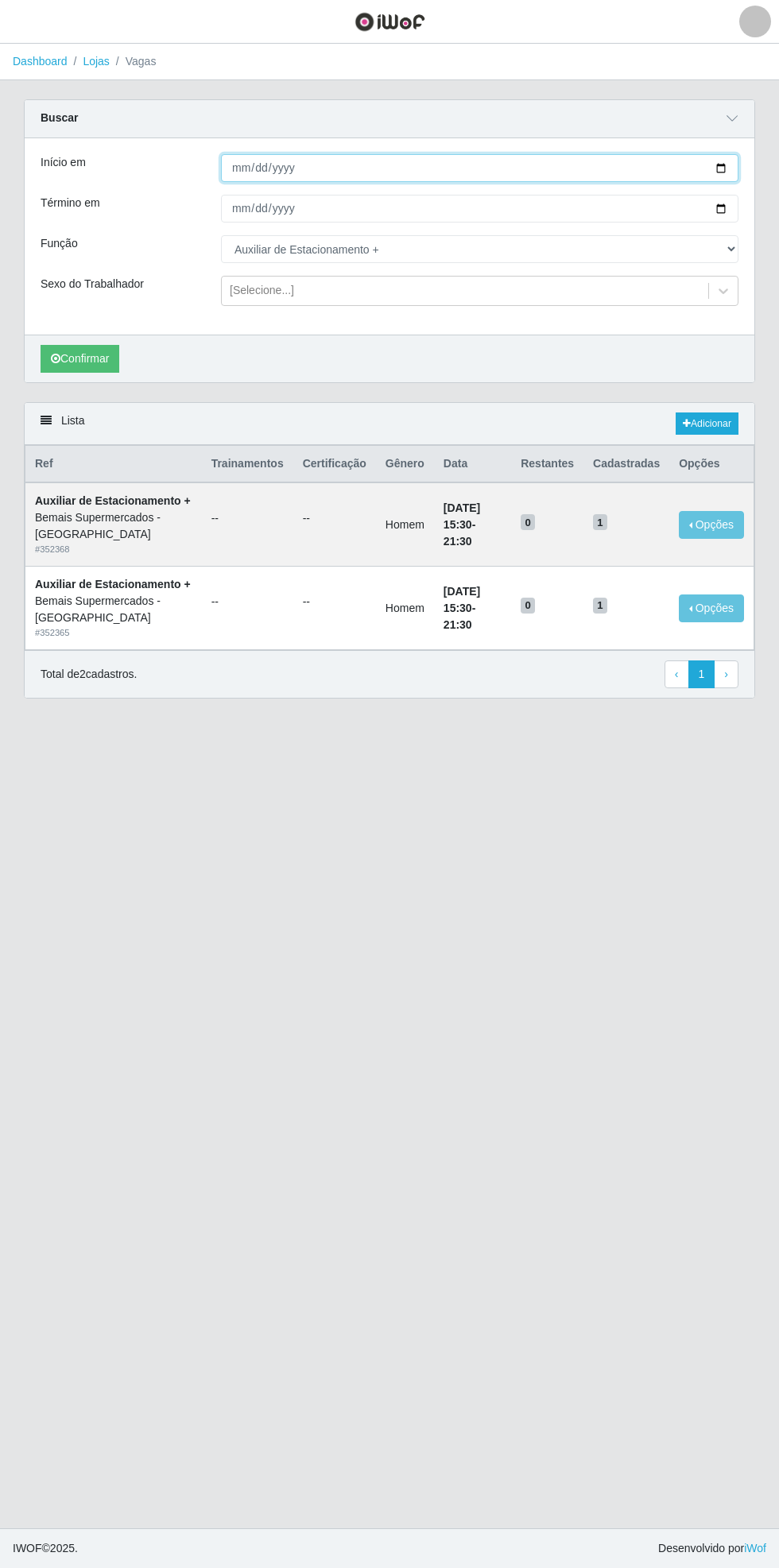
click at [730, 161] on input "[DATE]" at bounding box center [480, 168] width 518 height 27
type input "[DATE]"
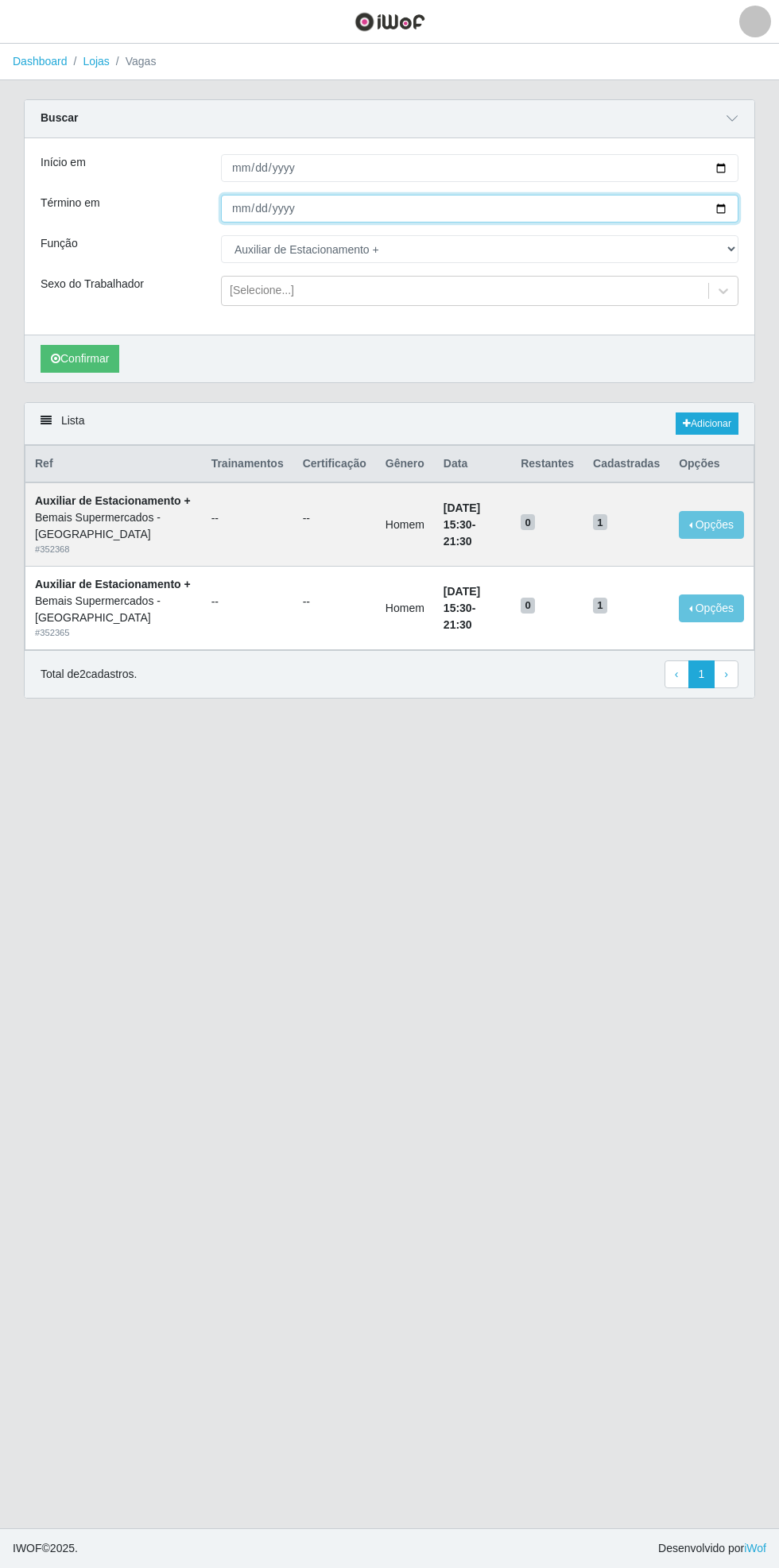
click at [732, 208] on input "[DATE]" at bounding box center [480, 208] width 518 height 27
type input "[DATE]"
click at [732, 248] on select "[Selecione...] ASG ASG + ASG ++ Auxiliar de Estacionamento Auxiliar de Estacion…" at bounding box center [480, 249] width 518 height 27
select select "4"
click at [221, 235] on select "[Selecione...] ASG ASG + ASG ++ Auxiliar de Estacionamento Auxiliar de Estacion…" at bounding box center [480, 249] width 518 height 27
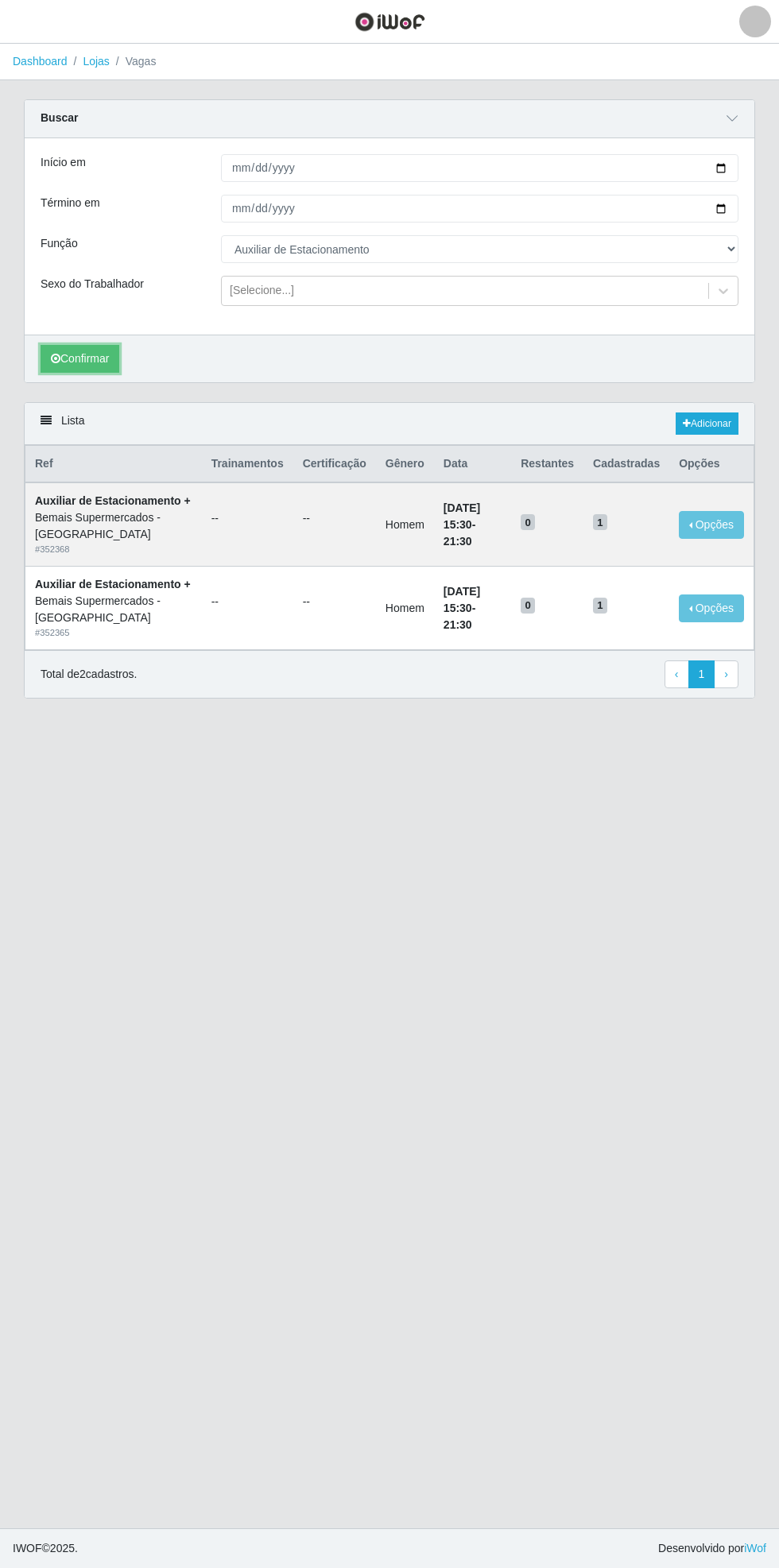
click at [82, 357] on button "Confirmar" at bounding box center [80, 358] width 79 height 27
